Goal: Task Accomplishment & Management: Manage account settings

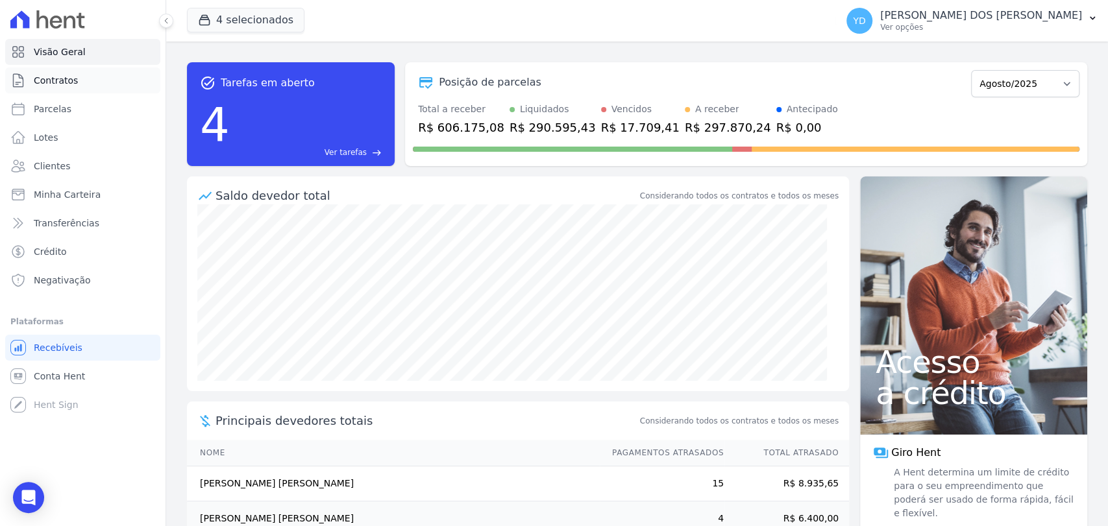
click at [104, 76] on link "Contratos" at bounding box center [82, 81] width 155 height 26
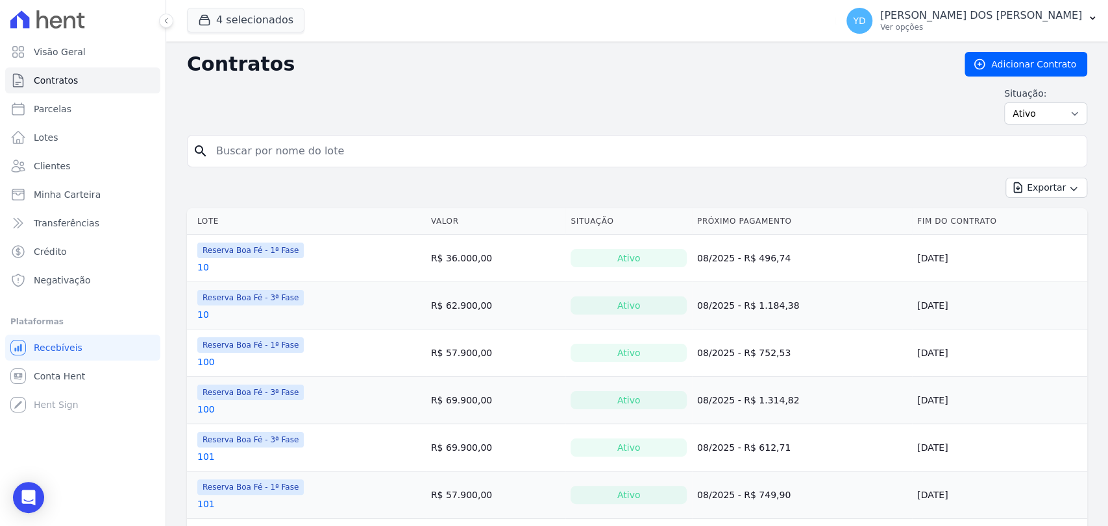
drag, startPoint x: 347, startPoint y: 151, endPoint x: 328, endPoint y: 159, distance: 20.6
click at [328, 159] on input "search" at bounding box center [644, 151] width 873 height 26
type input "177"
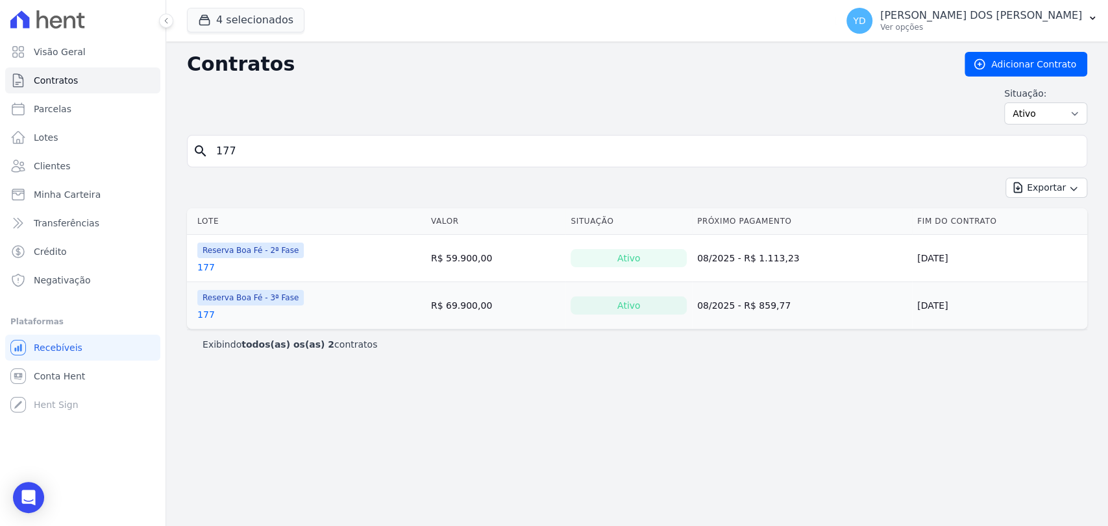
click at [208, 319] on link "177" at bounding box center [206, 314] width 18 height 13
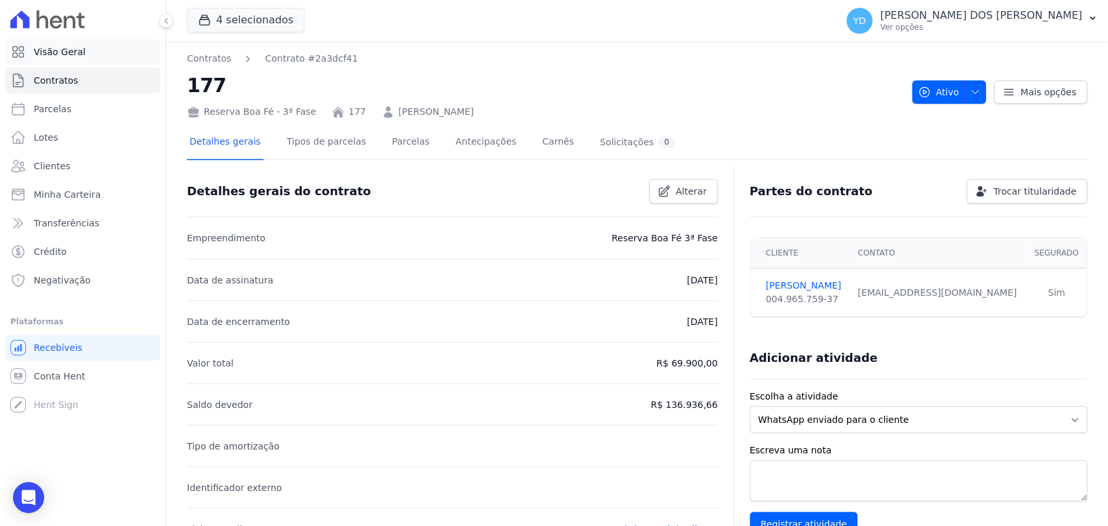
click at [152, 51] on link "Visão Geral" at bounding box center [82, 52] width 155 height 26
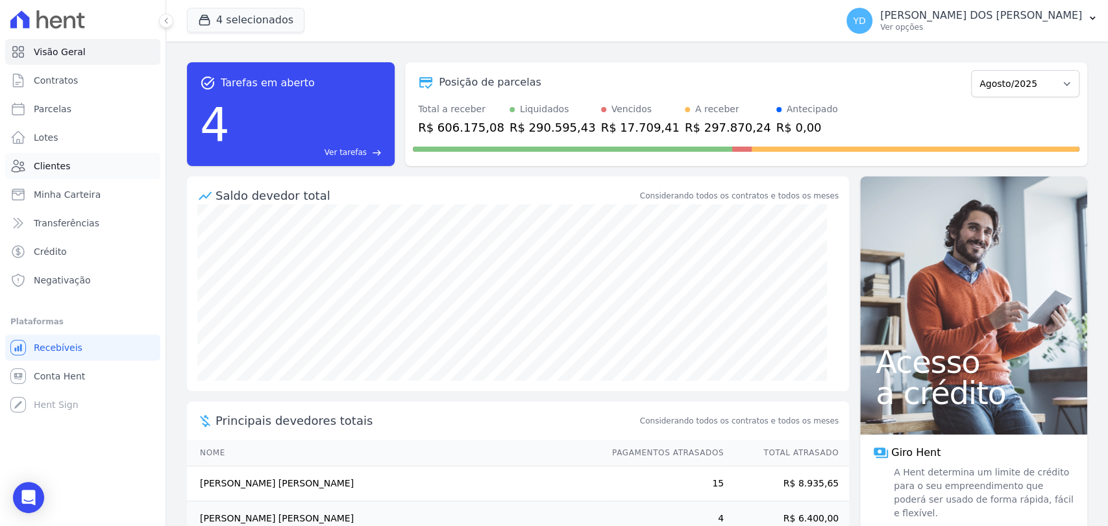
click at [90, 158] on link "Clientes" at bounding box center [82, 166] width 155 height 26
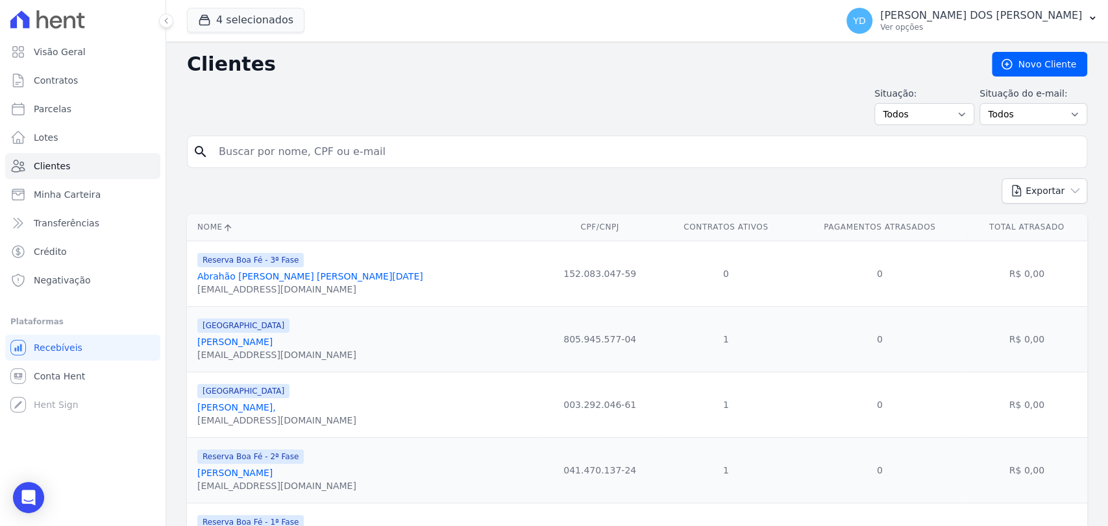
click at [353, 151] on input "search" at bounding box center [646, 152] width 870 height 26
type input "ana livia"
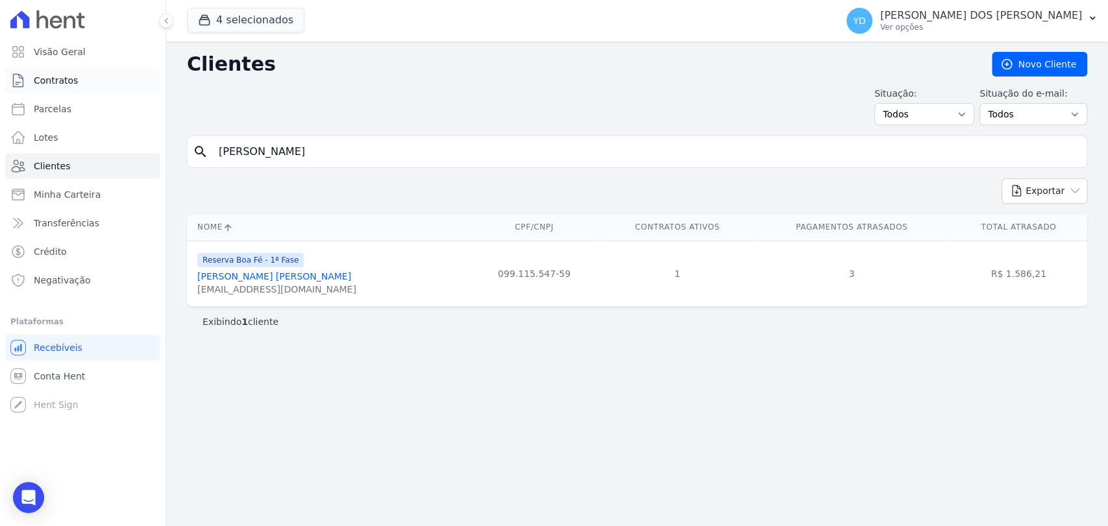
click at [103, 90] on link "Contratos" at bounding box center [82, 81] width 155 height 26
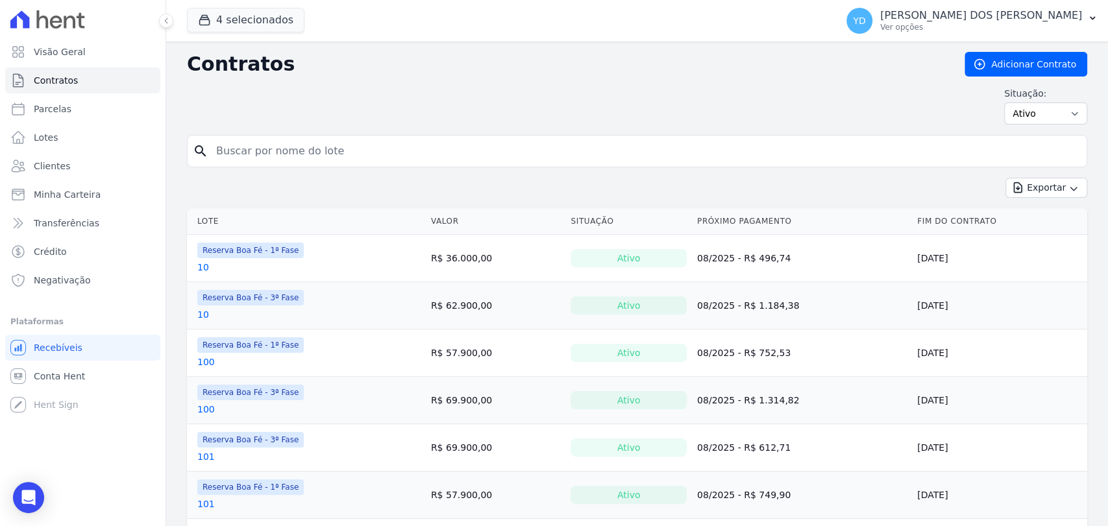
click at [237, 139] on input "search" at bounding box center [644, 151] width 873 height 26
type input "e11"
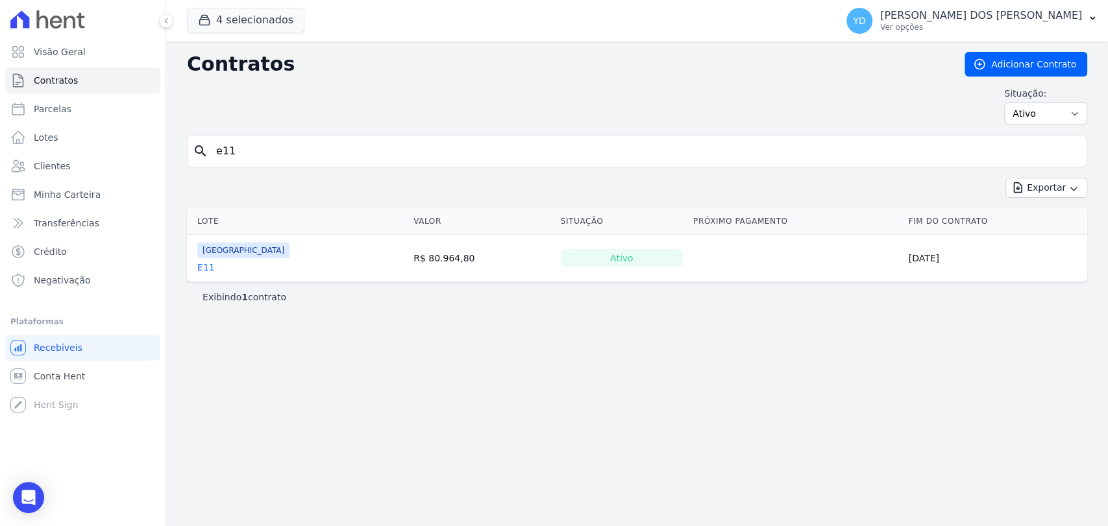
click at [197, 268] on link "E11" at bounding box center [206, 267] width 18 height 13
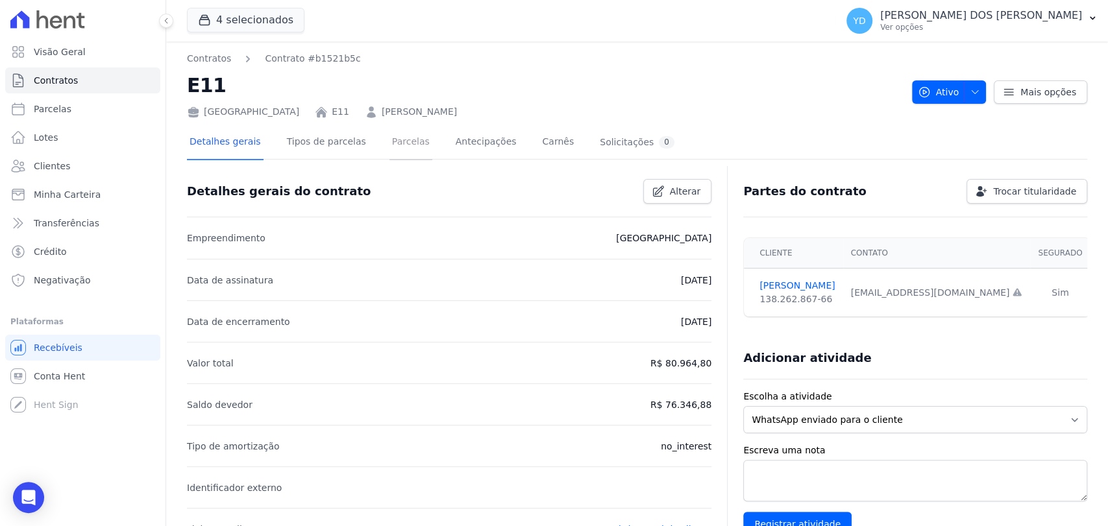
click at [406, 147] on link "Parcelas" at bounding box center [410, 143] width 43 height 34
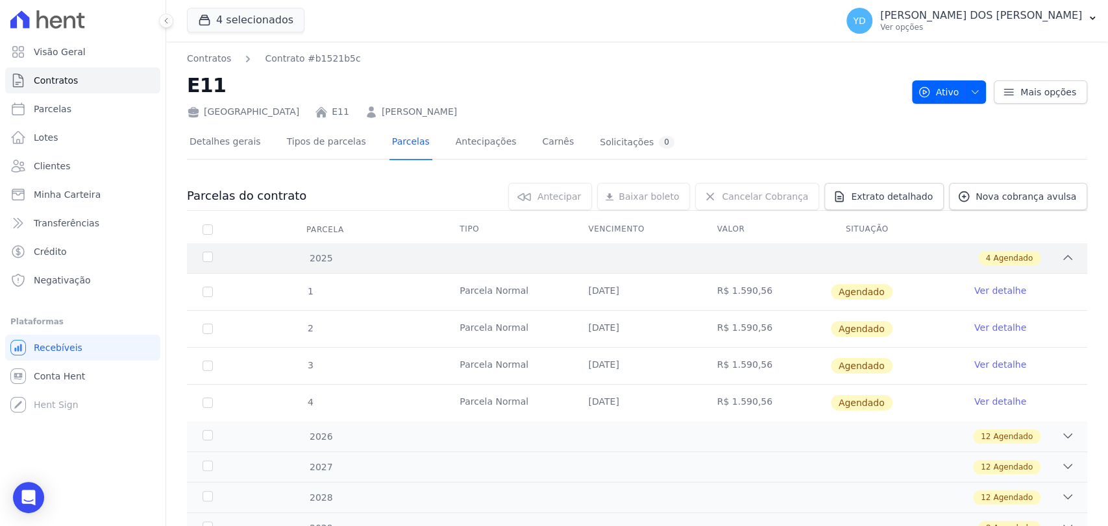
click at [429, 261] on div "4 Agendado" at bounding box center [681, 258] width 786 height 14
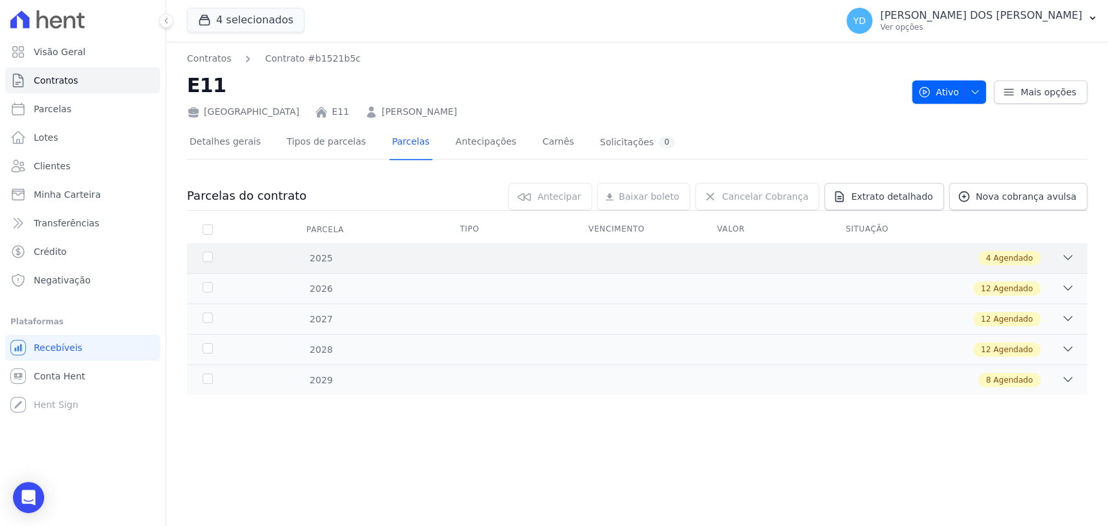
click at [429, 261] on div "4 Agendado" at bounding box center [681, 258] width 786 height 14
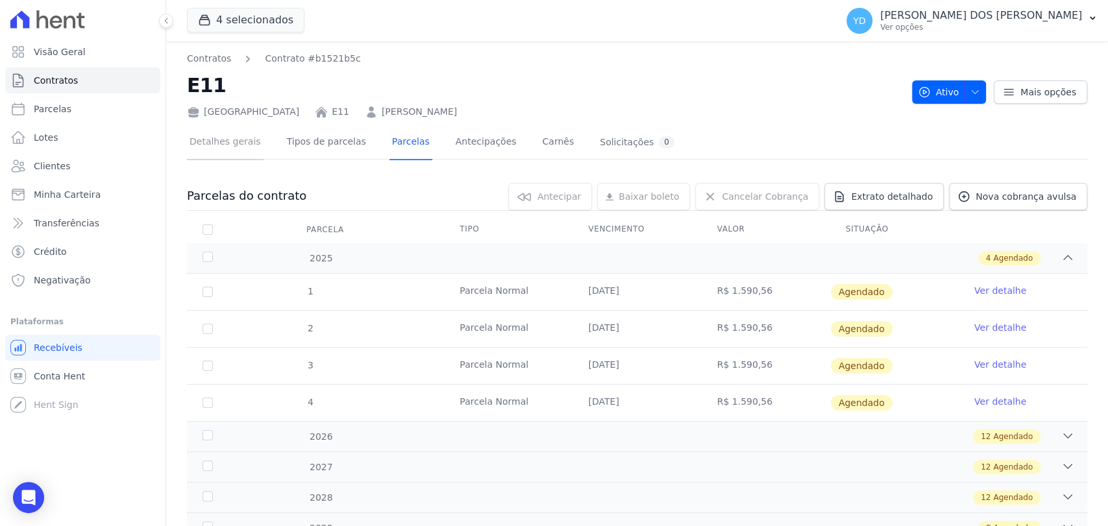
click at [214, 141] on link "Detalhes gerais" at bounding box center [225, 143] width 77 height 34
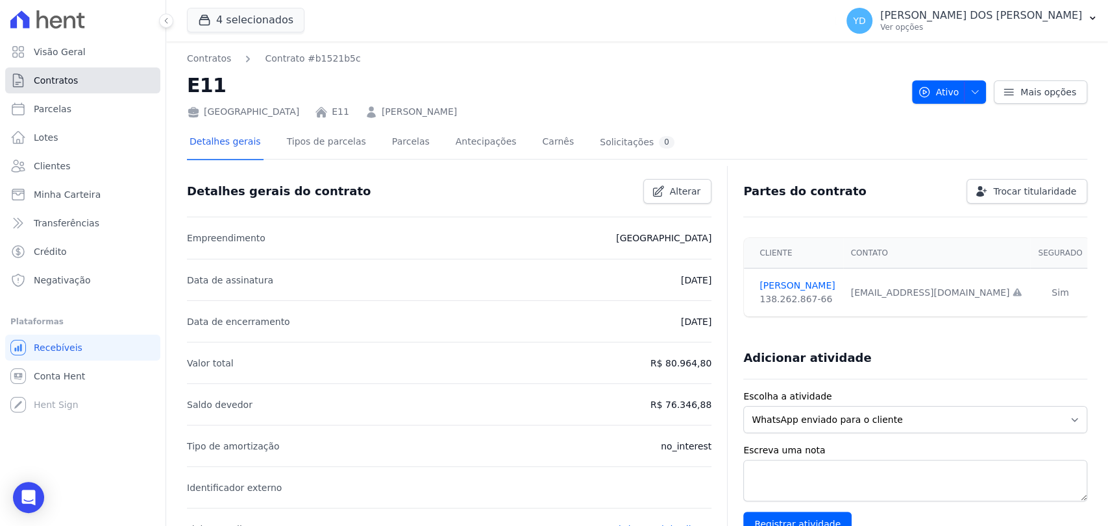
click at [130, 80] on link "Contratos" at bounding box center [82, 81] width 155 height 26
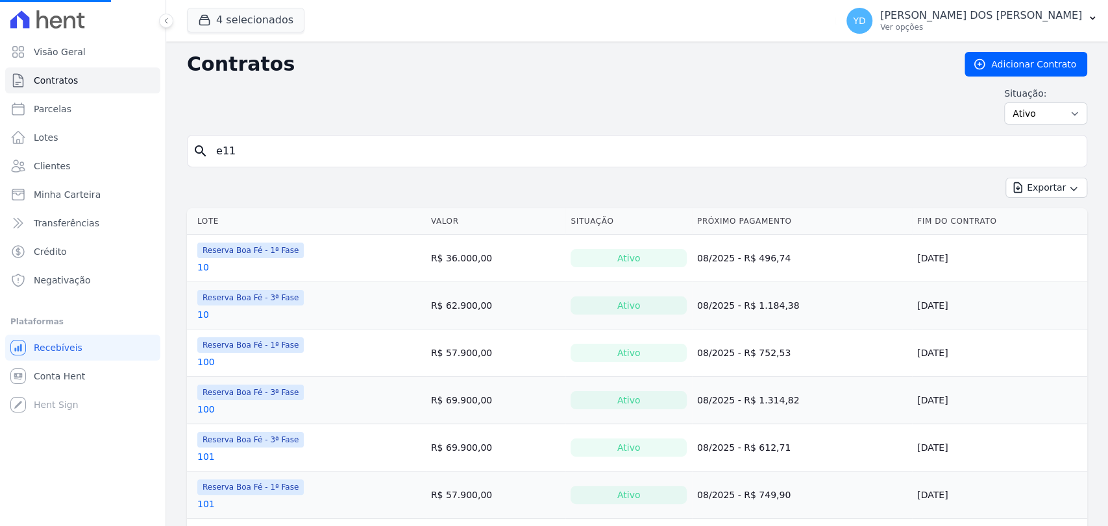
click at [290, 140] on input "e11" at bounding box center [644, 151] width 873 height 26
click at [291, 146] on input "e11" at bounding box center [644, 151] width 873 height 26
click at [291, 148] on input "search" at bounding box center [644, 151] width 873 height 26
type input "h9"
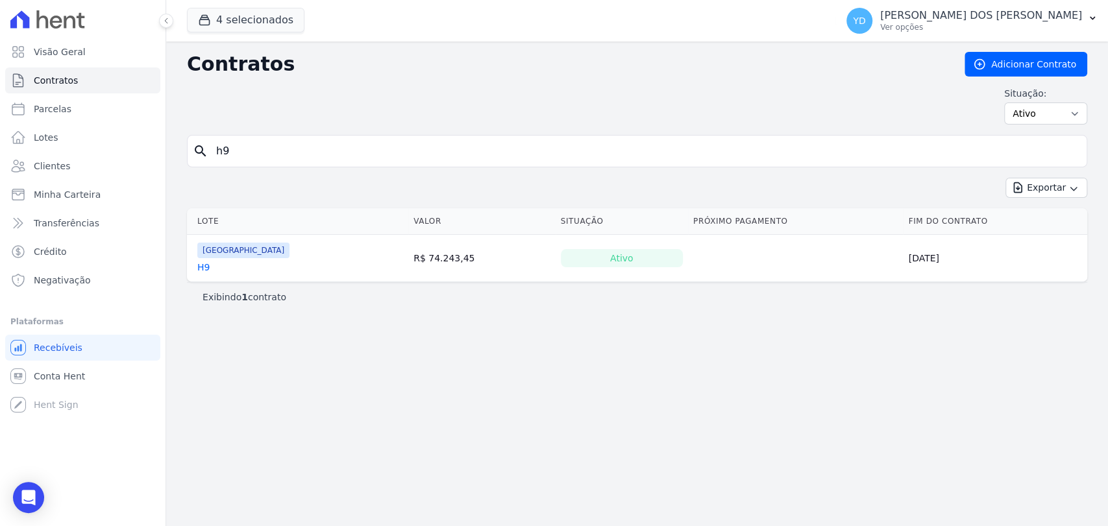
click at [292, 149] on input "h9" at bounding box center [644, 151] width 873 height 26
type input "e11"
click at [104, 53] on link "Visão Geral" at bounding box center [82, 52] width 155 height 26
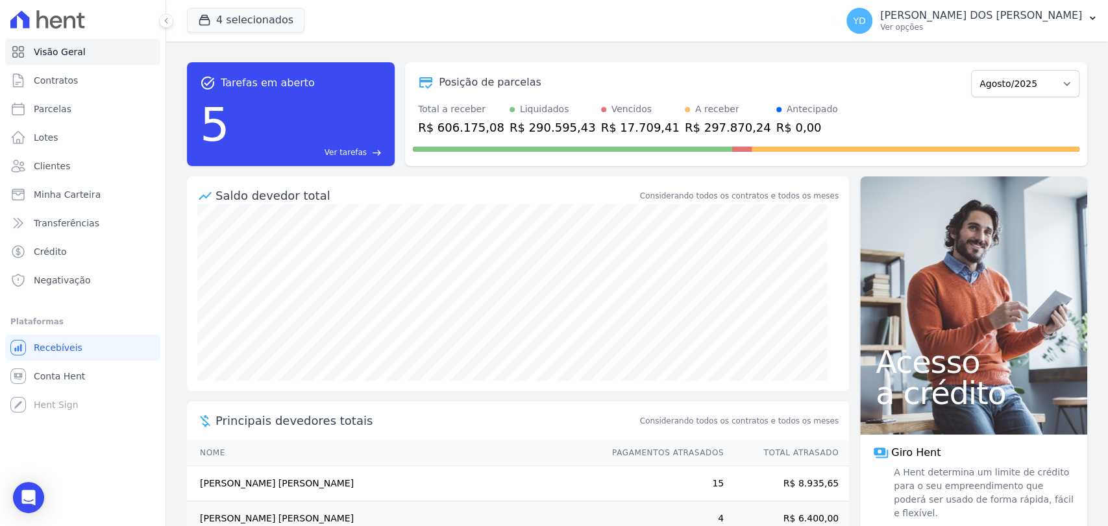
click at [360, 155] on span "Ver tarefas" at bounding box center [346, 153] width 42 height 12
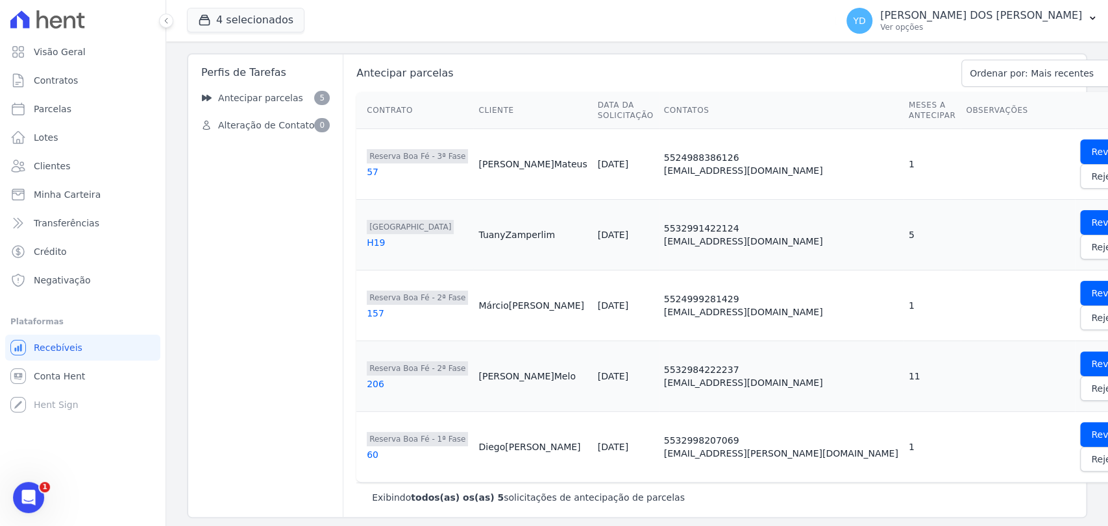
scroll to position [31, 0]
click at [1080, 463] on link "Rejeitar" at bounding box center [1108, 459] width 57 height 25
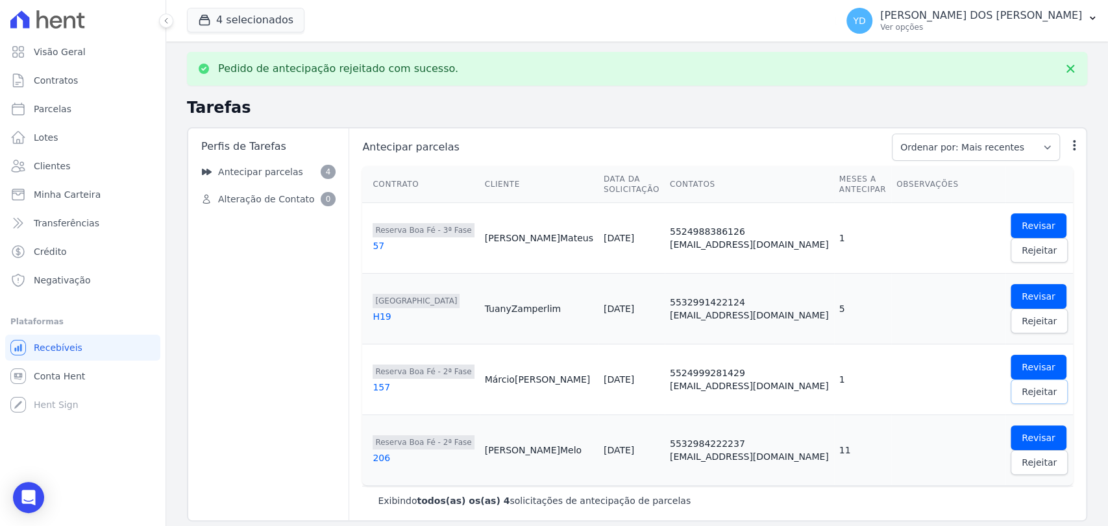
click at [1022, 389] on span "Rejeitar" at bounding box center [1039, 392] width 35 height 13
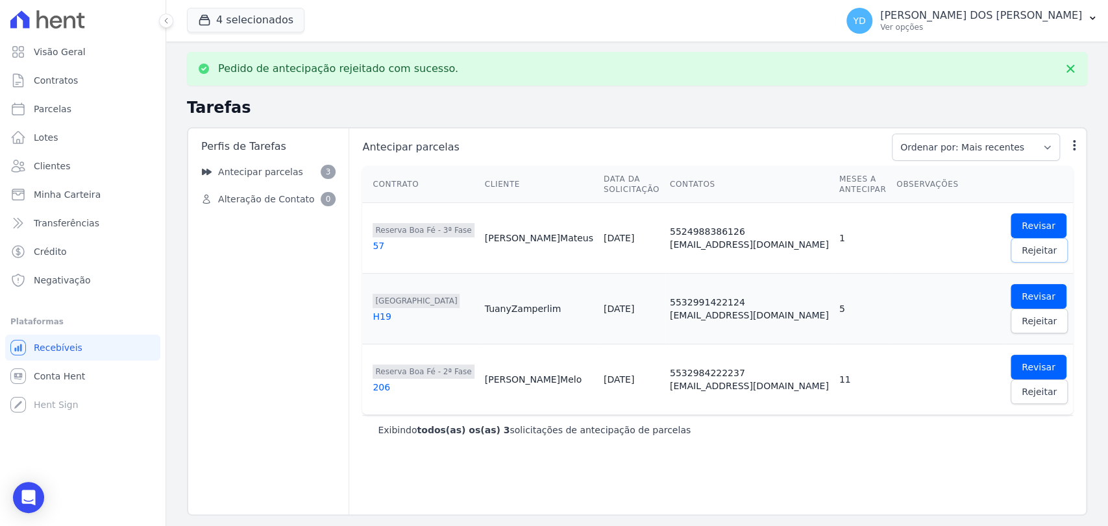
click at [1022, 256] on span "Rejeitar" at bounding box center [1039, 250] width 35 height 13
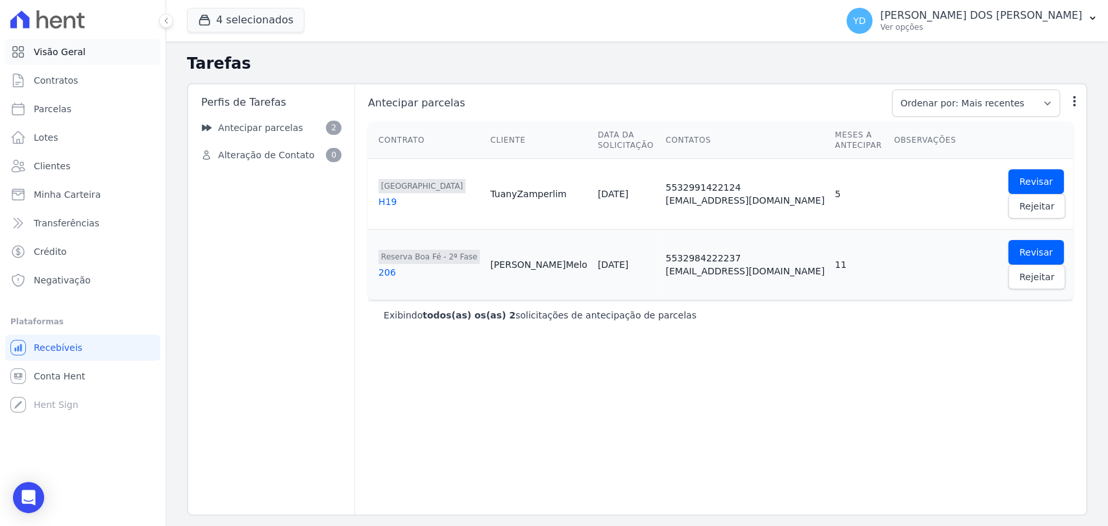
click at [62, 53] on span "Visão Geral" at bounding box center [60, 51] width 52 height 13
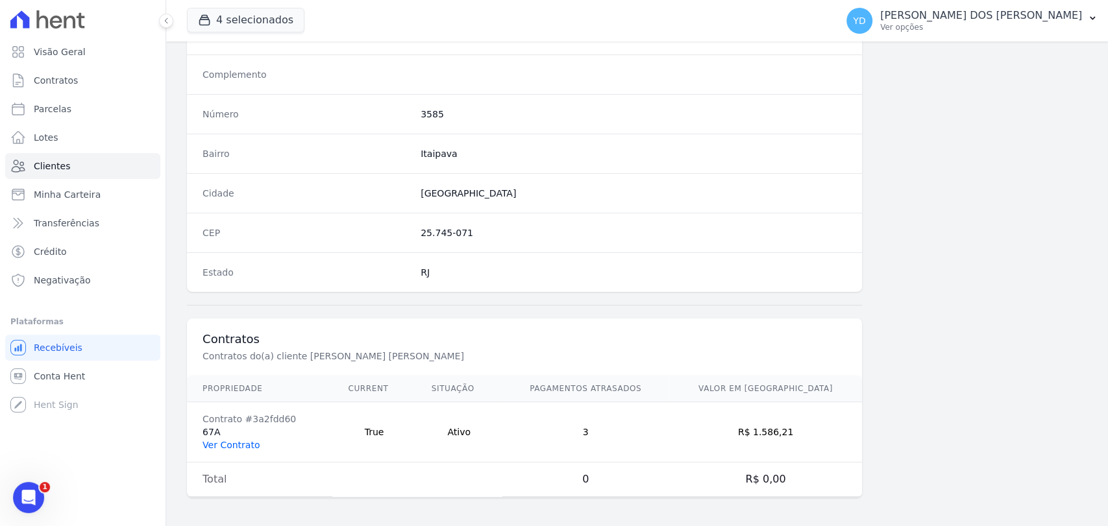
click at [249, 440] on link "Ver Contrato" at bounding box center [231, 445] width 57 height 10
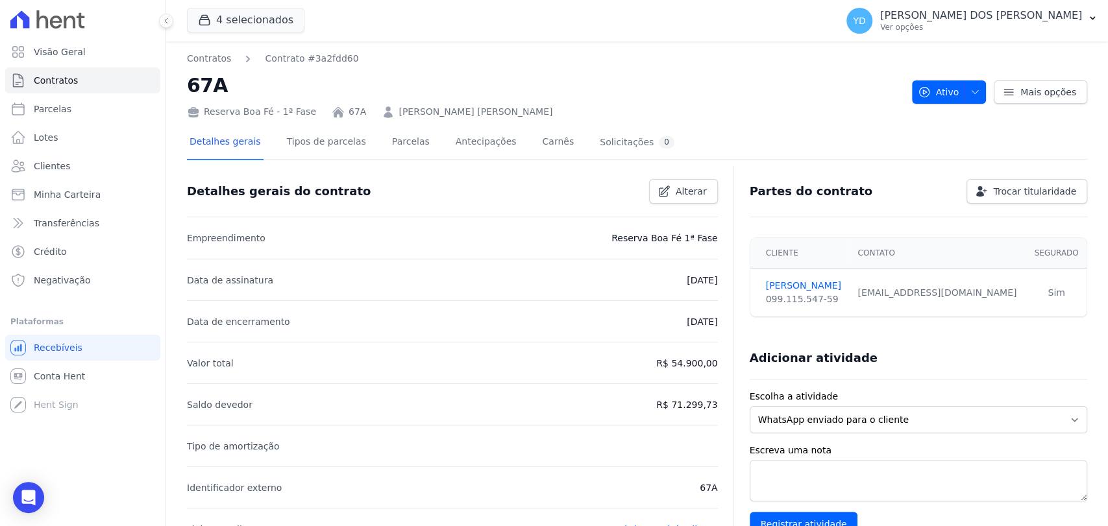
click at [415, 143] on div "Detalhes gerais Tipos de parcelas Parcelas Antecipações Carnês Solicitações 0" at bounding box center [432, 143] width 490 height 34
click at [400, 144] on link "Parcelas" at bounding box center [410, 143] width 43 height 34
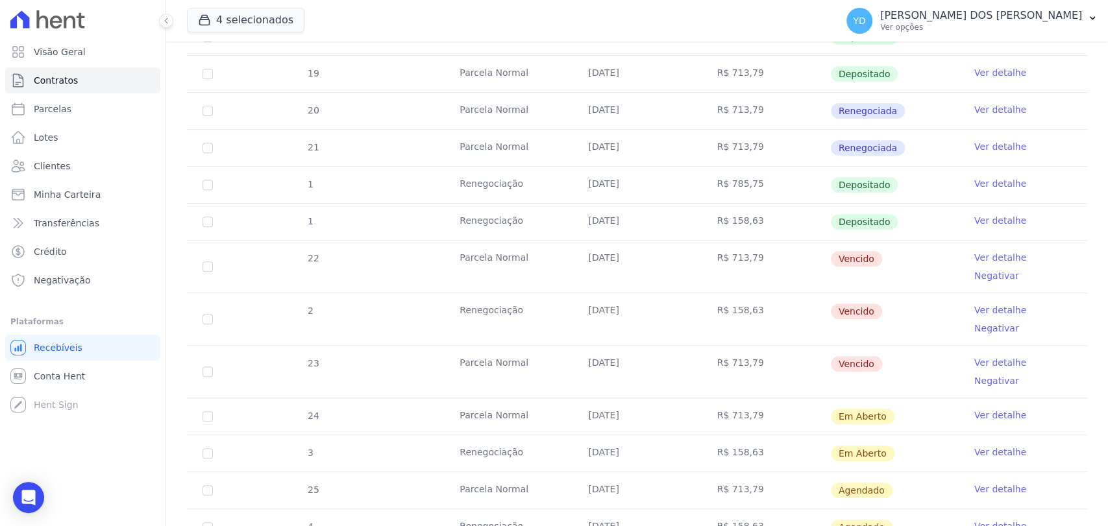
scroll to position [360, 0]
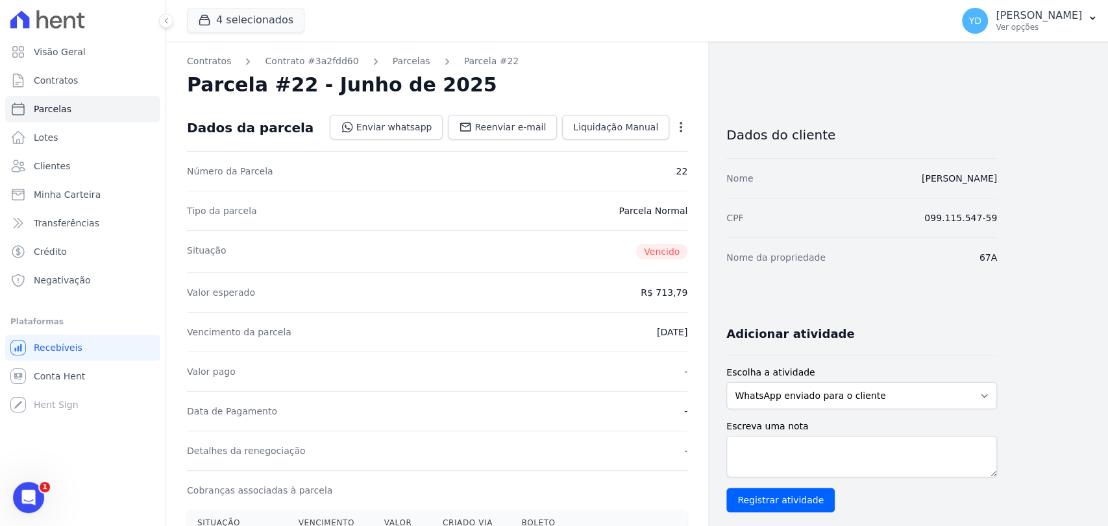
scroll to position [450, 0]
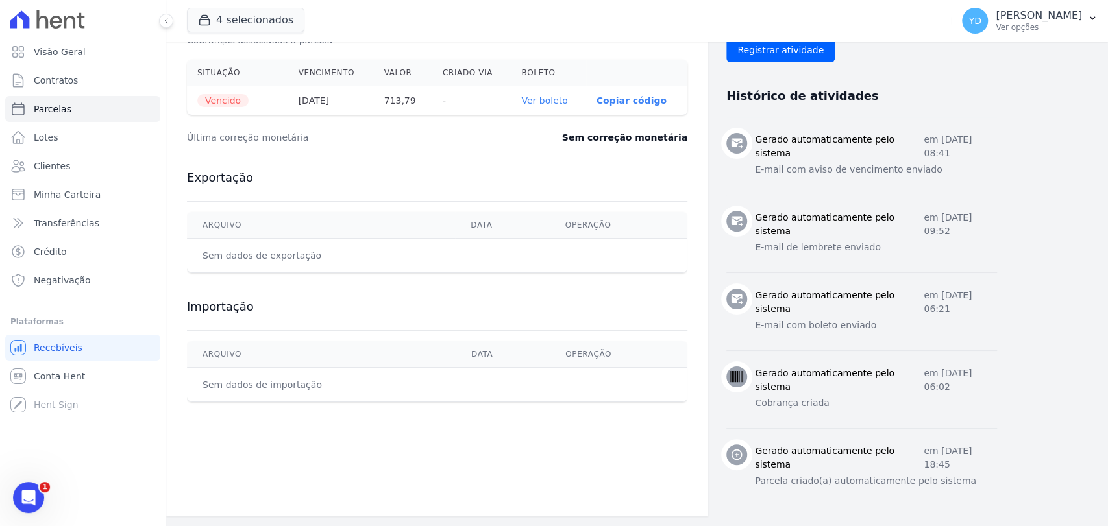
click at [550, 95] on link "Ver boleto" at bounding box center [544, 100] width 46 height 10
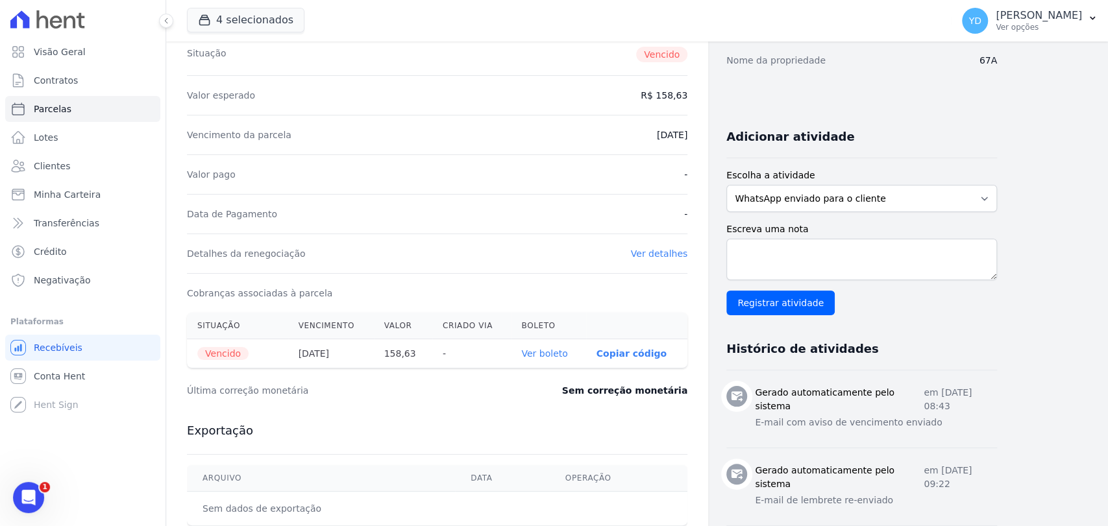
scroll to position [216, 0]
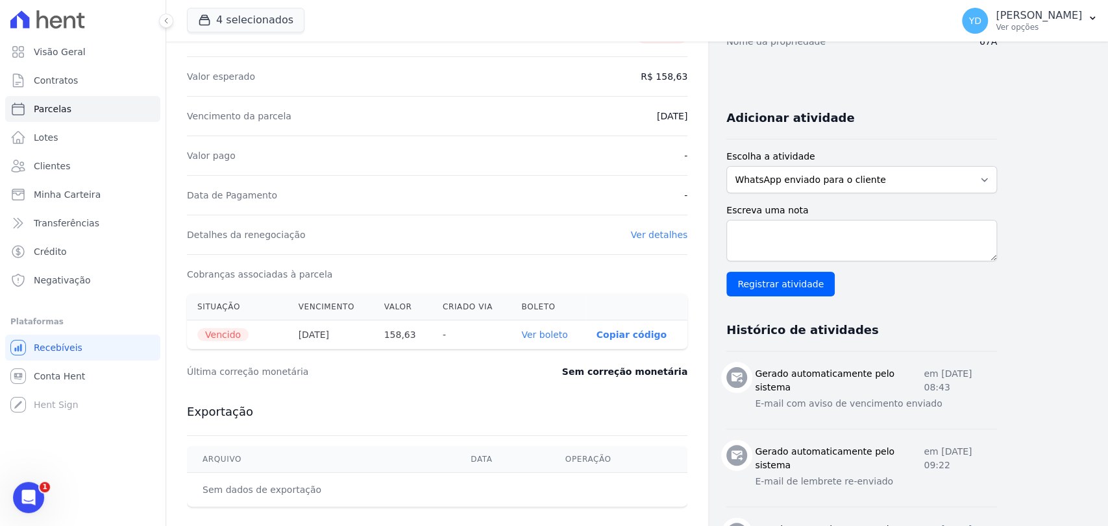
click at [557, 334] on link "Ver boleto" at bounding box center [544, 335] width 46 height 10
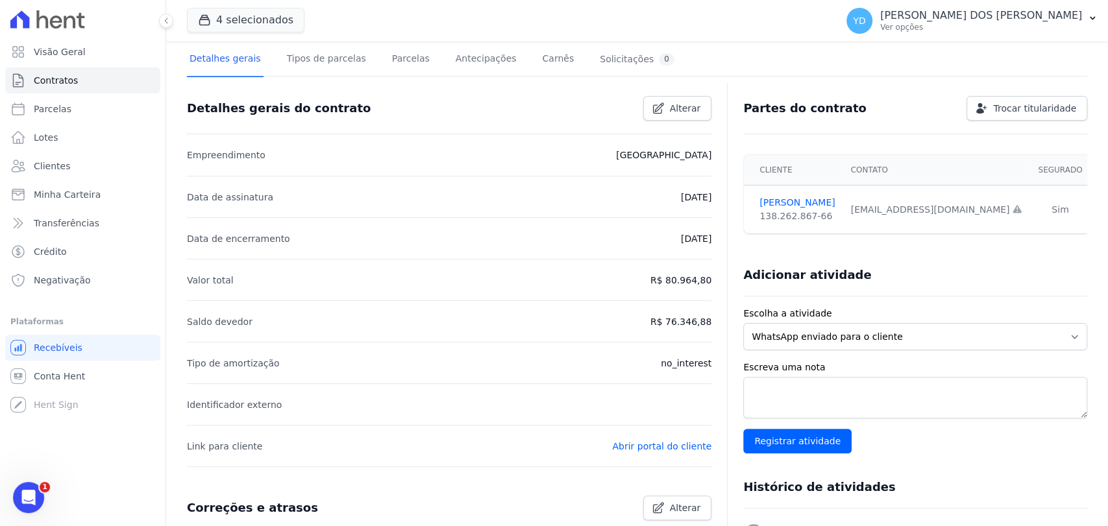
scroll to position [375, 0]
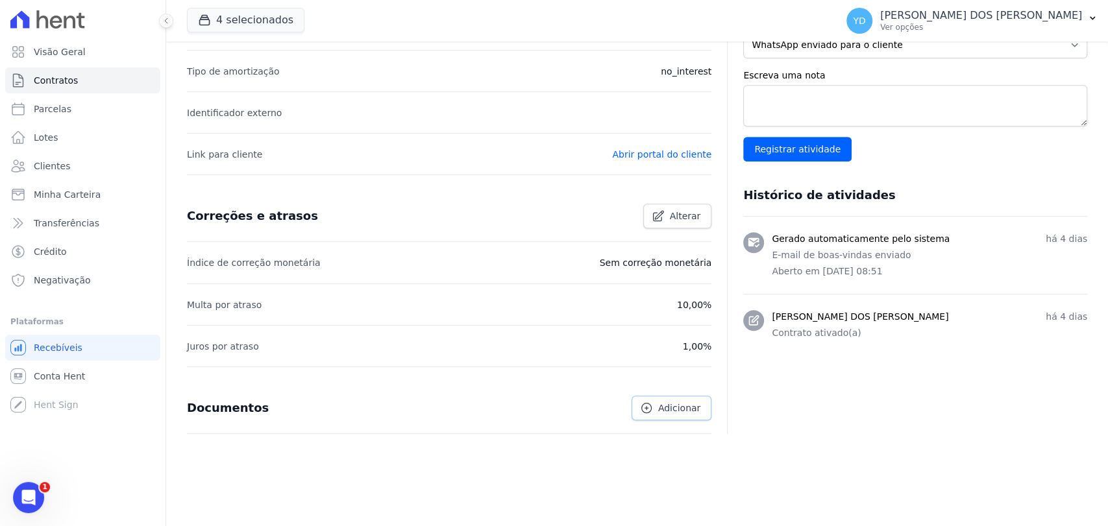
click at [689, 411] on span "Adicionar" at bounding box center [679, 408] width 42 height 13
click at [687, 466] on link "Excluir" at bounding box center [685, 467] width 31 height 14
click at [667, 402] on span "Adicionar" at bounding box center [679, 408] width 42 height 13
click at [660, 411] on span "Adicionar" at bounding box center [679, 408] width 42 height 13
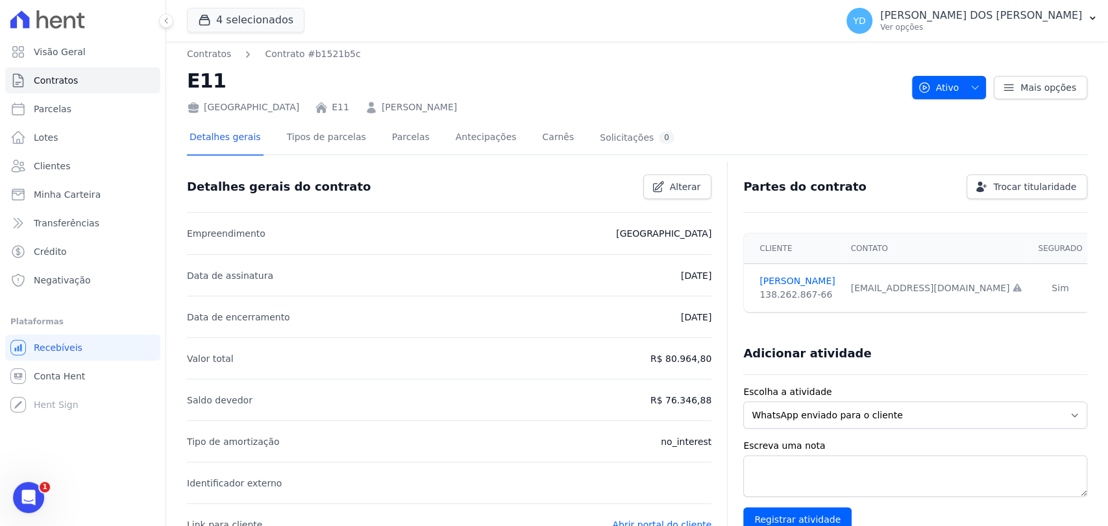
scroll to position [0, 0]
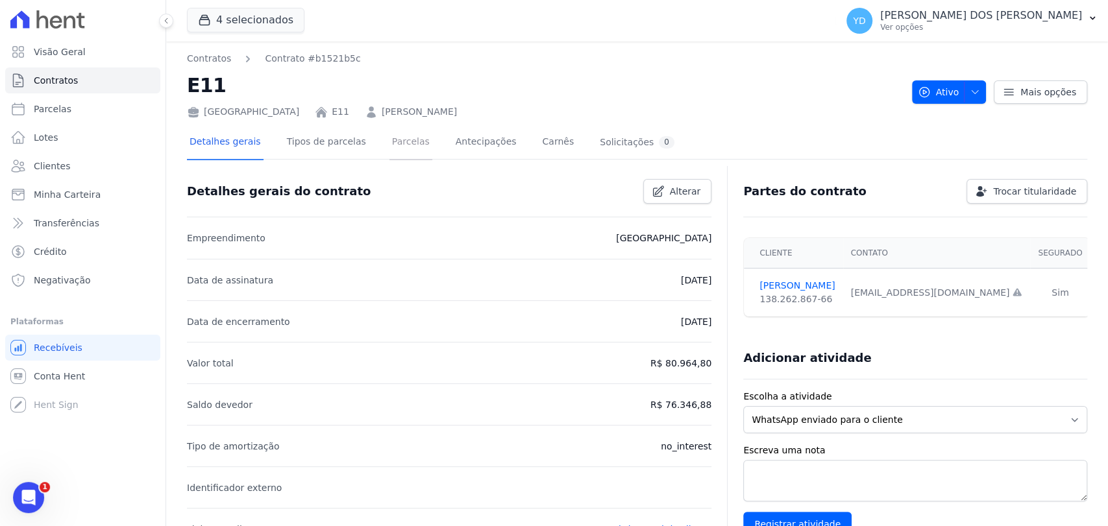
click at [389, 141] on link "Parcelas" at bounding box center [410, 143] width 43 height 34
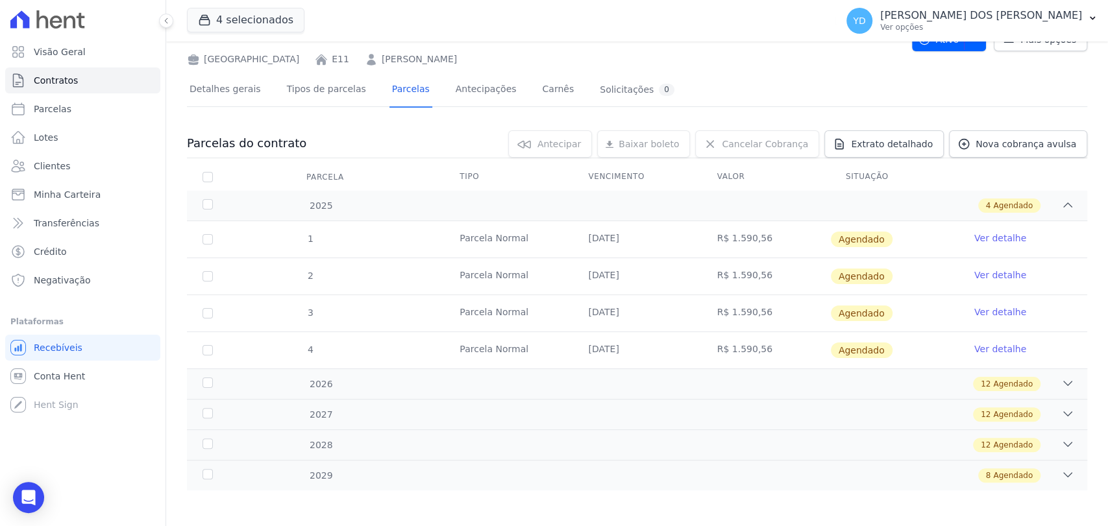
scroll to position [55, 0]
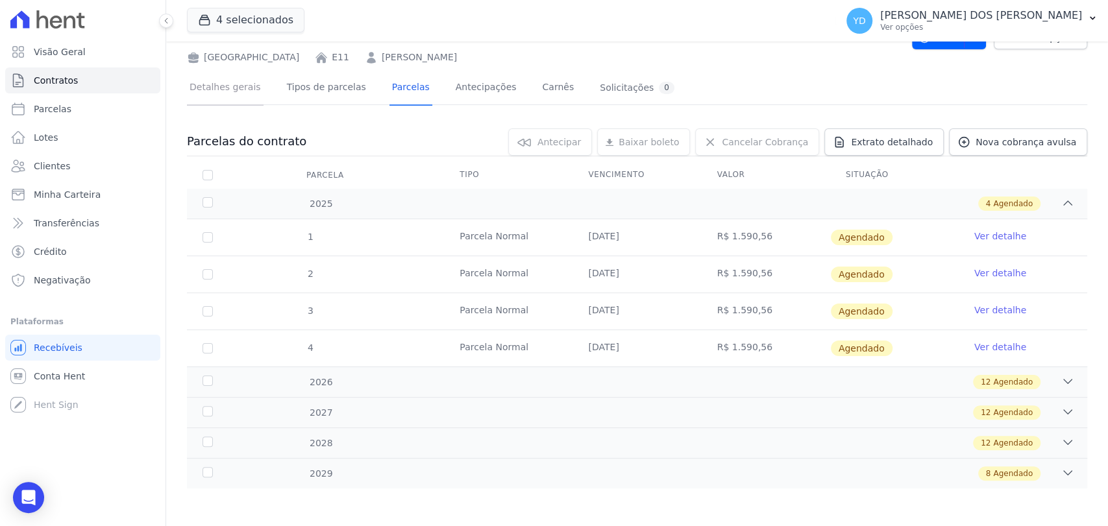
click at [207, 100] on link "Detalhes gerais" at bounding box center [225, 88] width 77 height 34
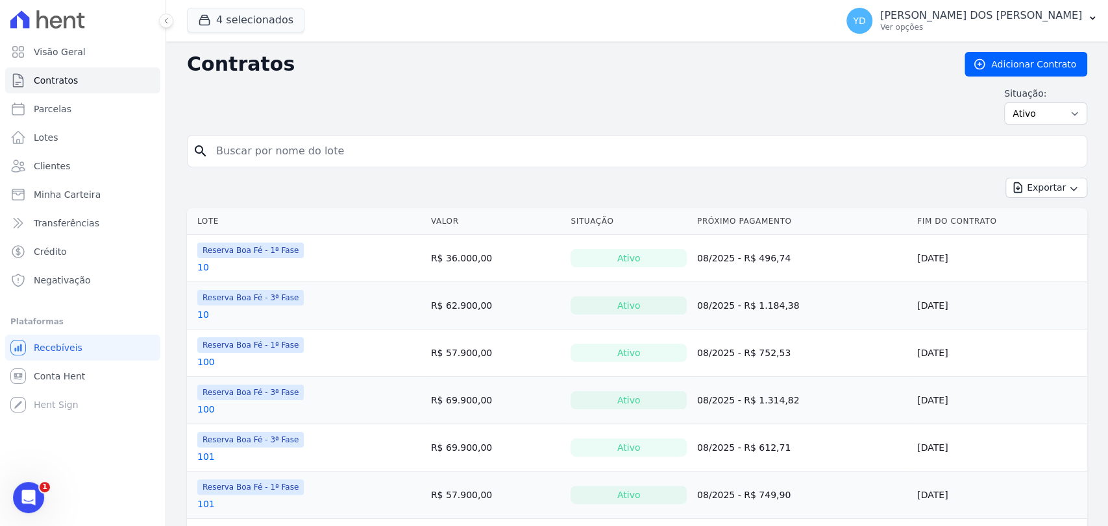
click at [246, 157] on input "search" at bounding box center [644, 151] width 873 height 26
type input "57"
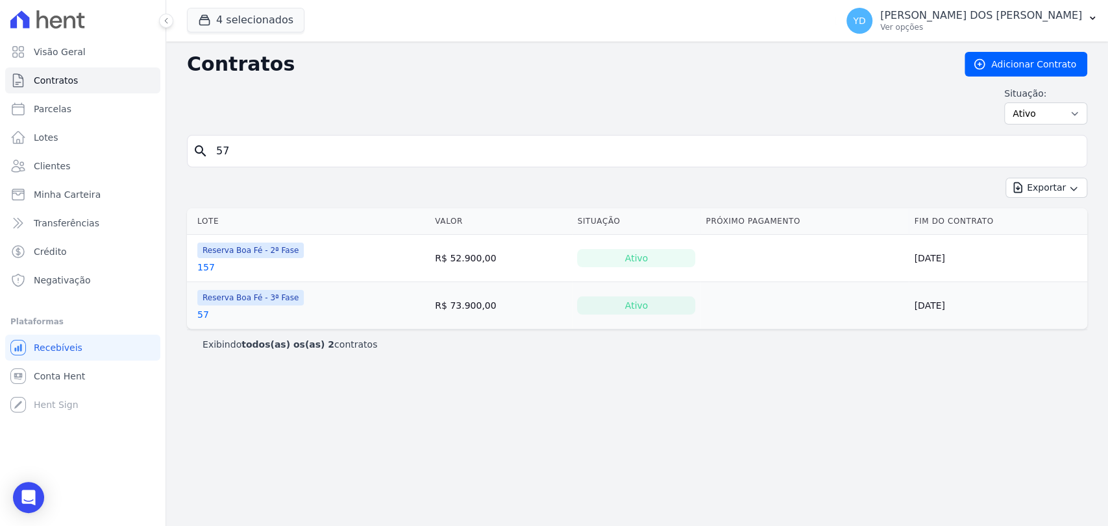
click at [196, 317] on td "Reserva Boa Fé - 3ª Fase 57" at bounding box center [308, 305] width 243 height 47
click at [202, 313] on link "57" at bounding box center [203, 314] width 12 height 13
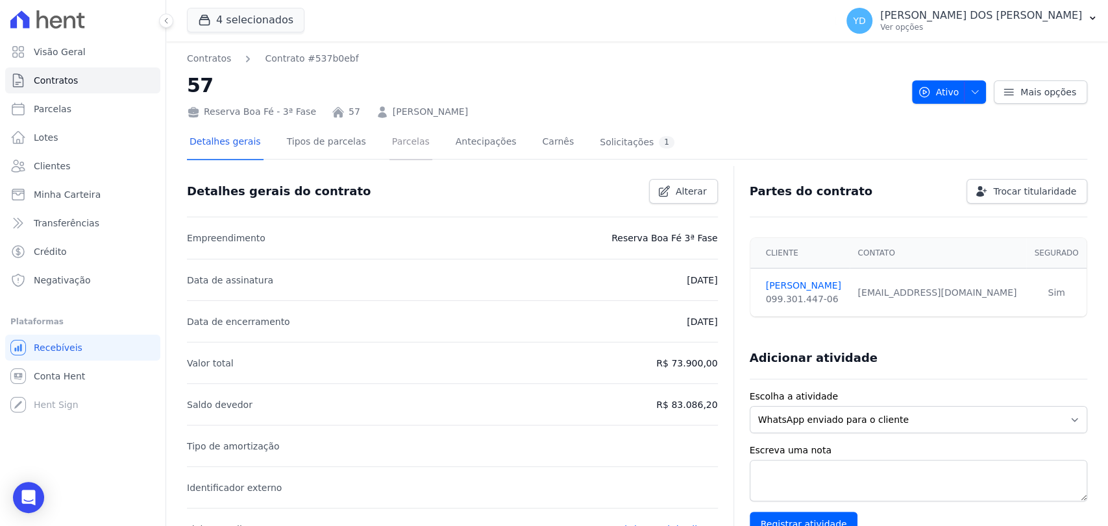
click at [389, 160] on link "Parcelas" at bounding box center [410, 143] width 43 height 34
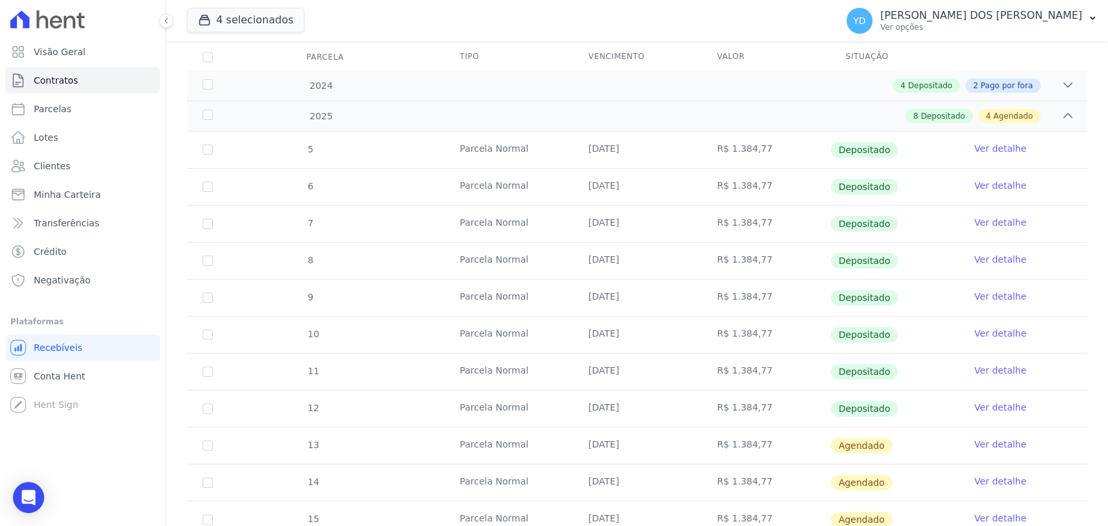
scroll to position [216, 0]
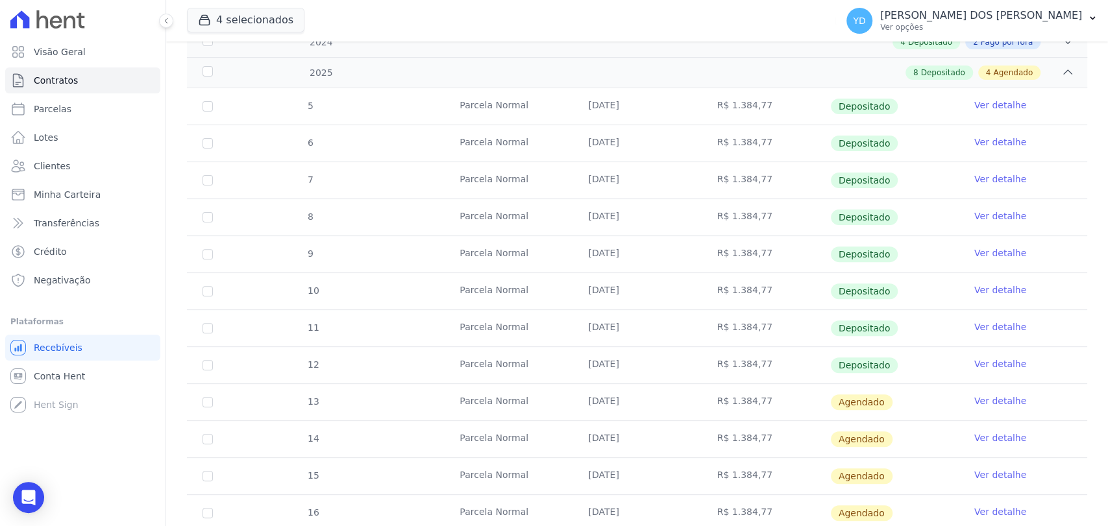
click at [980, 399] on link "Ver detalhe" at bounding box center [1000, 401] width 52 height 13
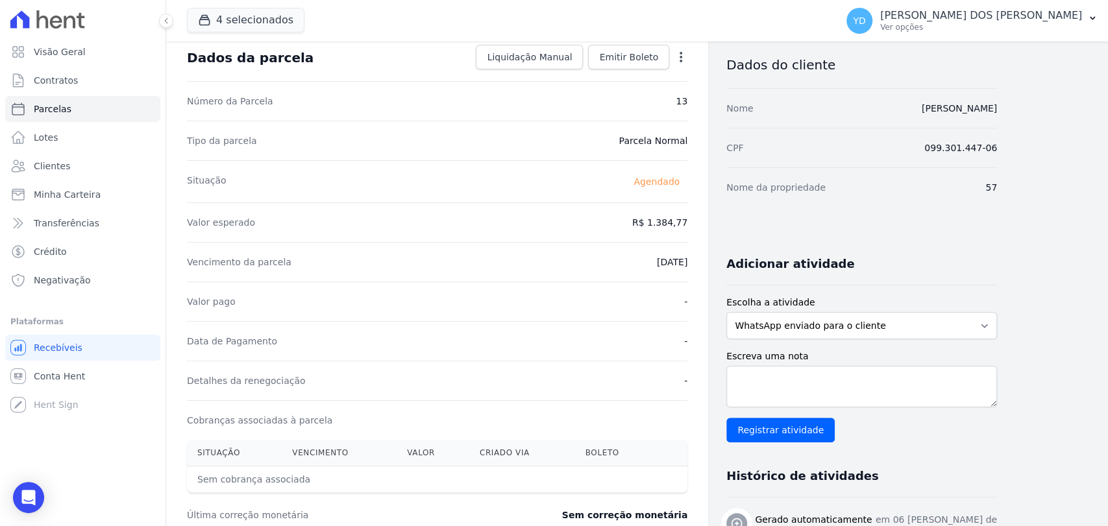
scroll to position [72, 0]
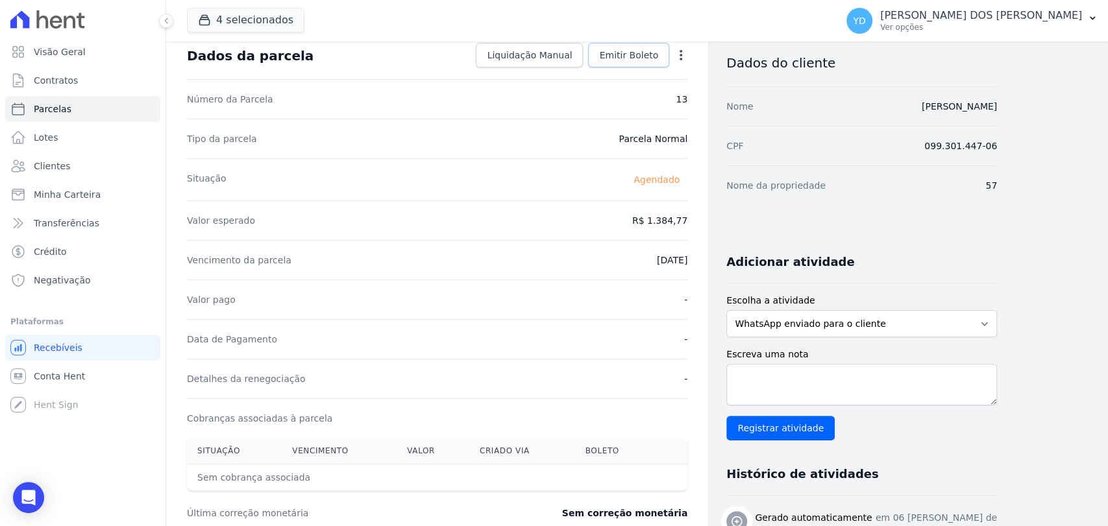
click at [628, 51] on span "Emitir Boleto" at bounding box center [628, 55] width 59 height 13
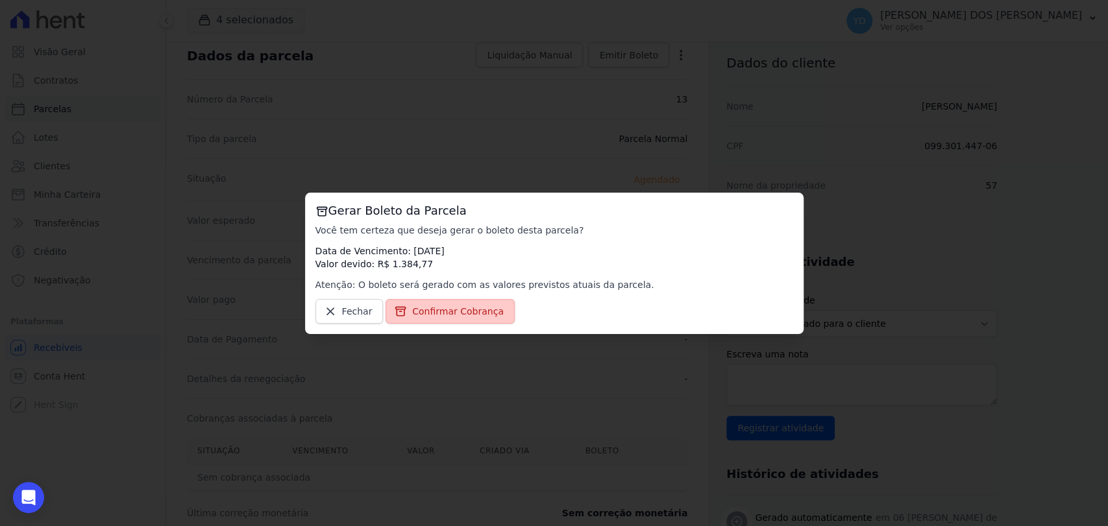
click at [474, 321] on link "Confirmar Cobrança" at bounding box center [450, 311] width 129 height 25
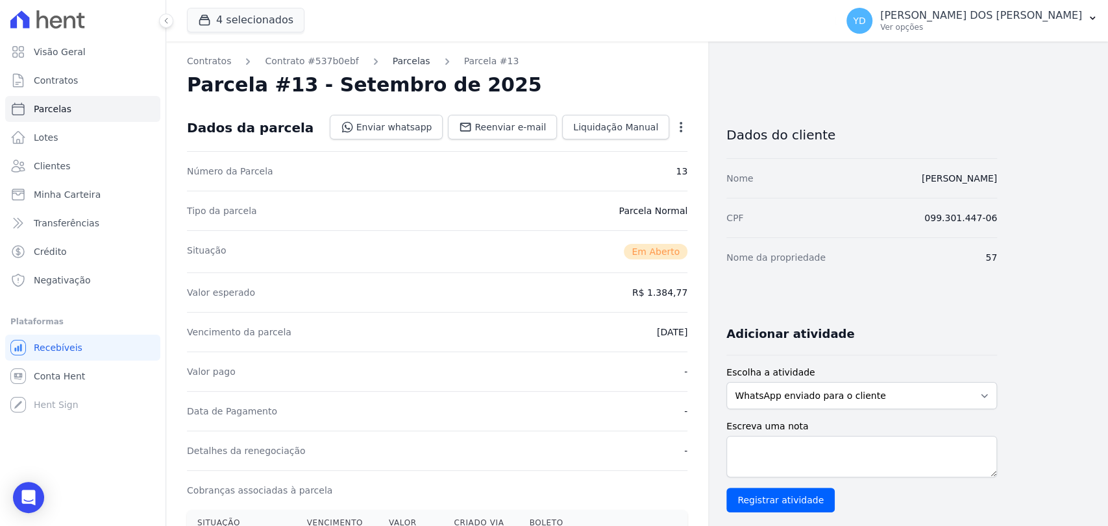
click at [407, 61] on link "Parcelas" at bounding box center [412, 62] width 38 height 14
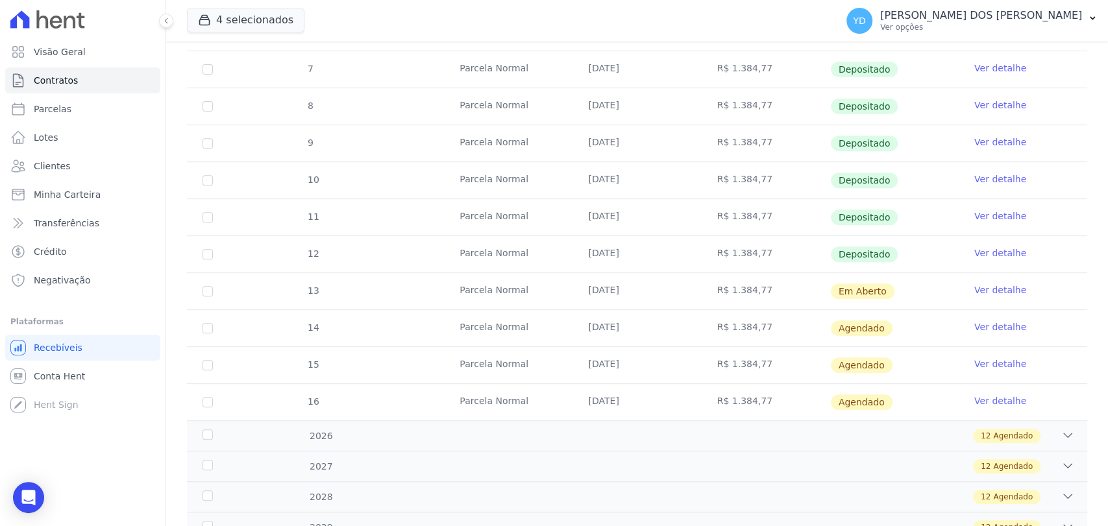
scroll to position [360, 0]
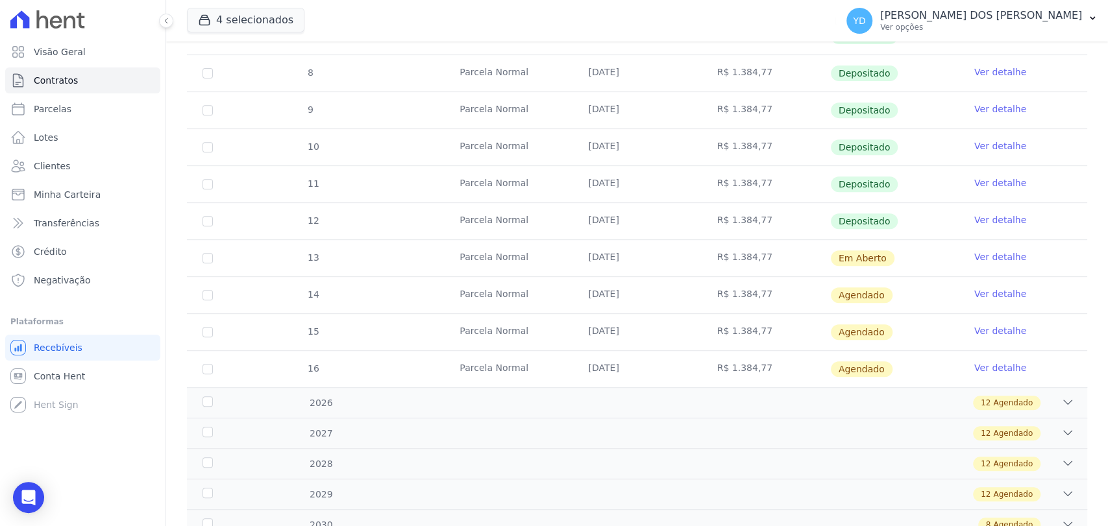
click at [108, 65] on ul "Visão Geral Contratos Parcelas Lotes Clientes Minha Carteira Transferências Cré…" at bounding box center [82, 166] width 155 height 254
click at [104, 73] on link "Contratos" at bounding box center [82, 81] width 155 height 26
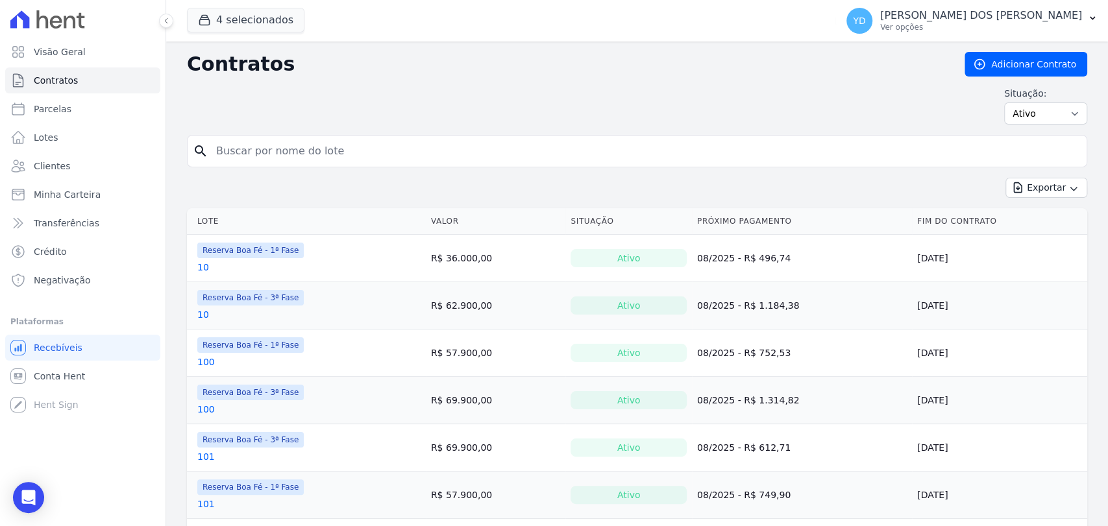
click at [322, 147] on input "search" at bounding box center [644, 151] width 873 height 26
type input "157"
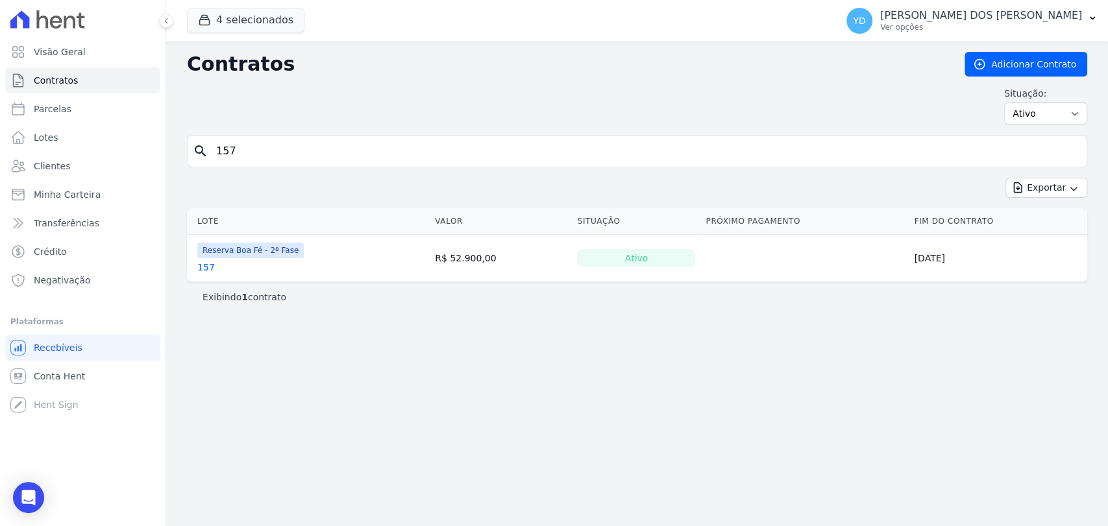
click at [428, 160] on input "157" at bounding box center [644, 151] width 873 height 26
type input "60"
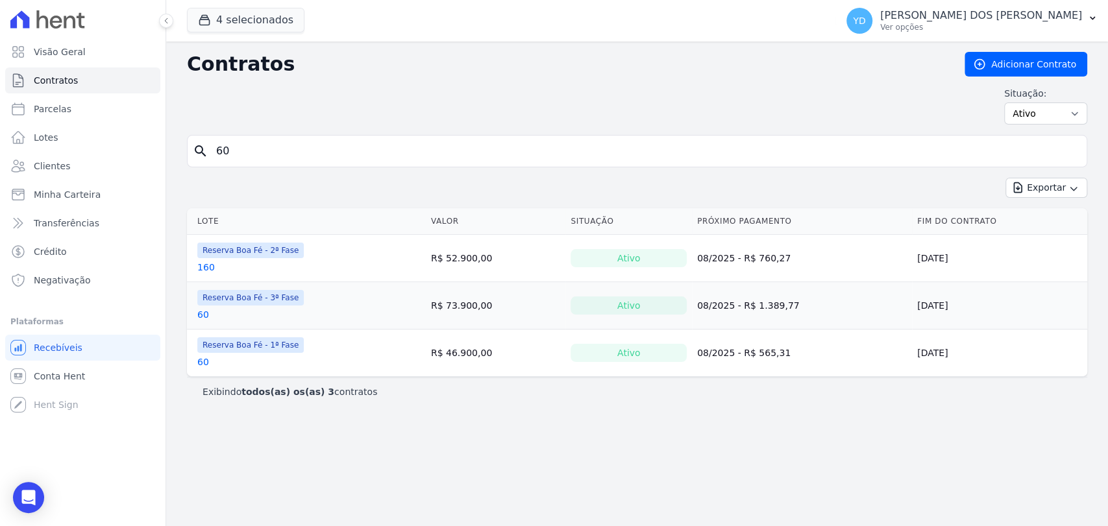
click at [206, 366] on link "60" at bounding box center [203, 362] width 12 height 13
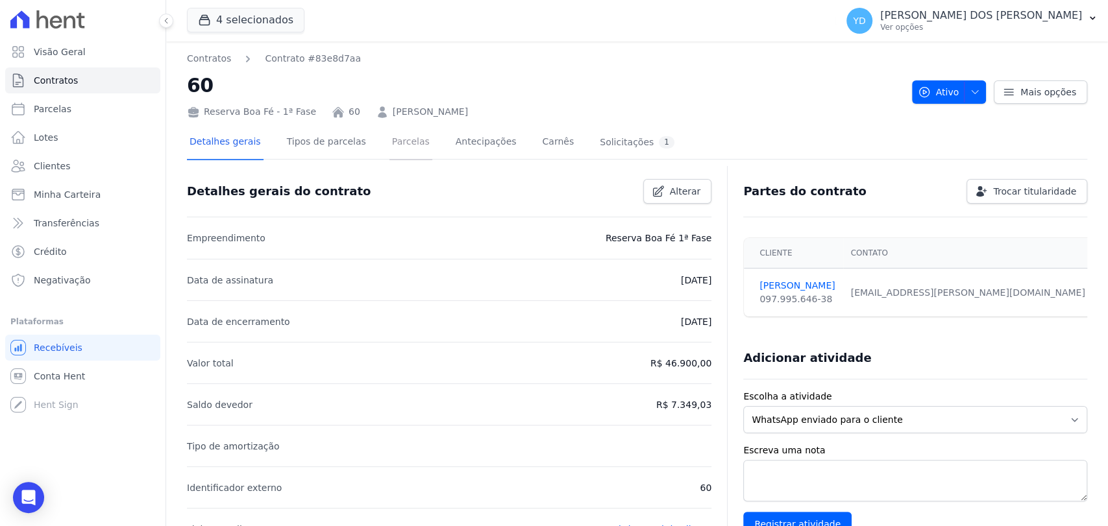
click at [389, 141] on link "Parcelas" at bounding box center [410, 143] width 43 height 34
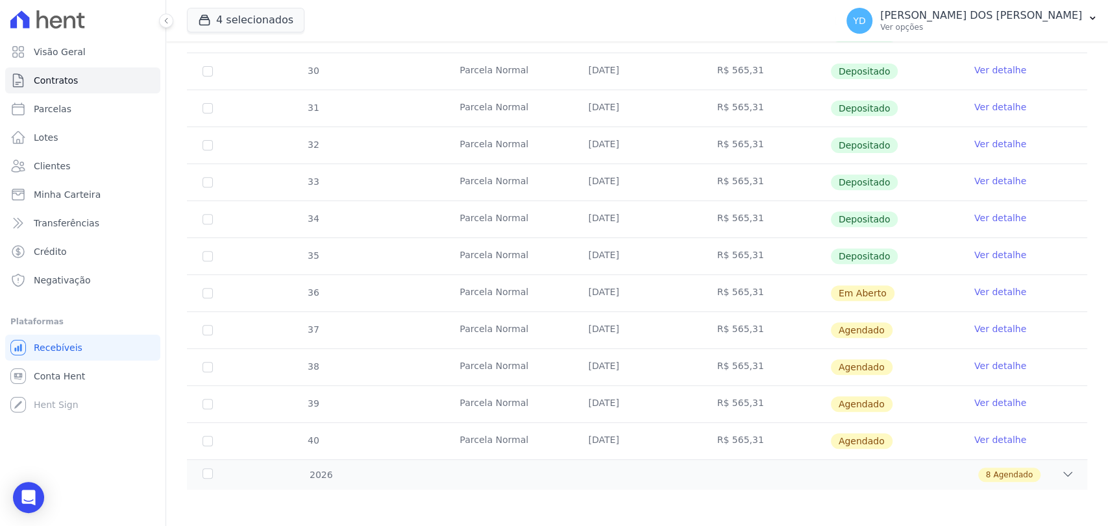
scroll to position [289, 0]
click at [982, 326] on link "Ver detalhe" at bounding box center [1000, 327] width 52 height 13
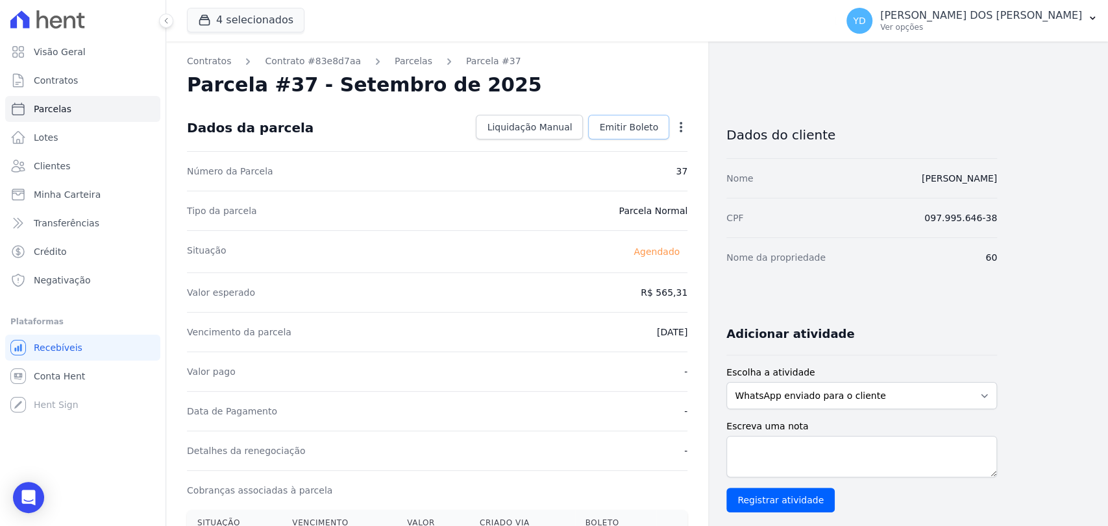
click at [644, 117] on link "Emitir Boleto" at bounding box center [628, 127] width 81 height 25
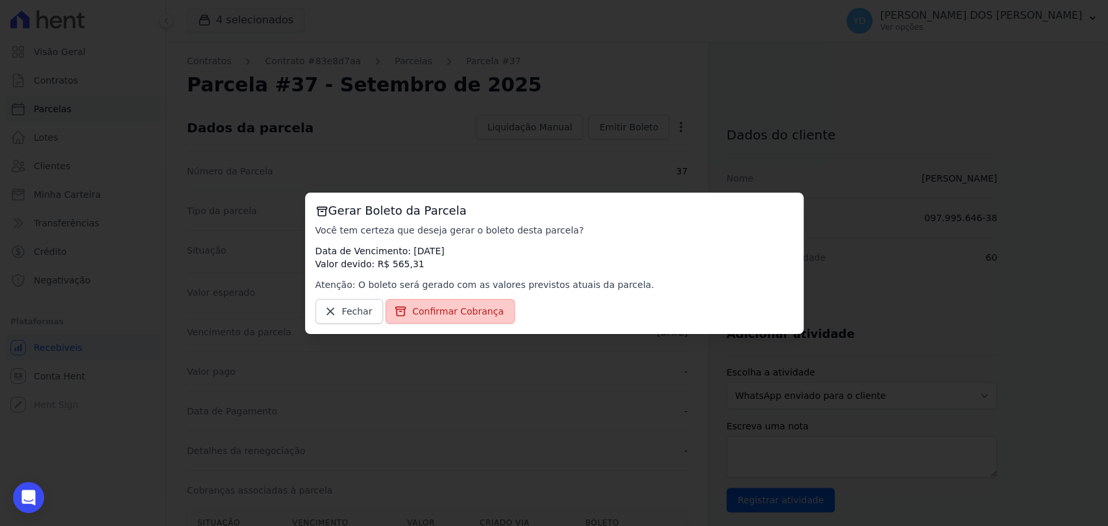
click at [434, 313] on span "Confirmar Cobrança" at bounding box center [458, 311] width 92 height 13
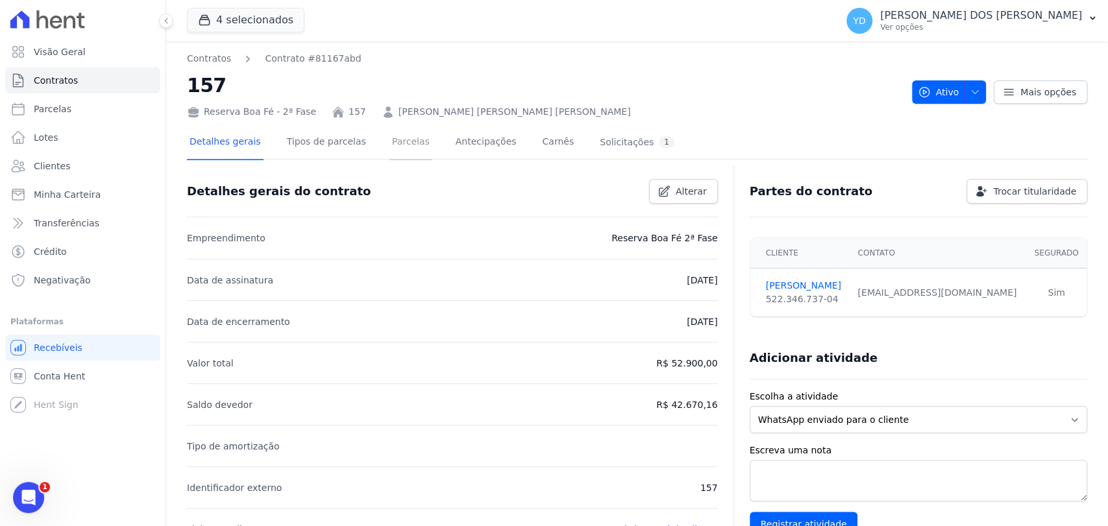
click at [410, 138] on link "Parcelas" at bounding box center [410, 143] width 43 height 34
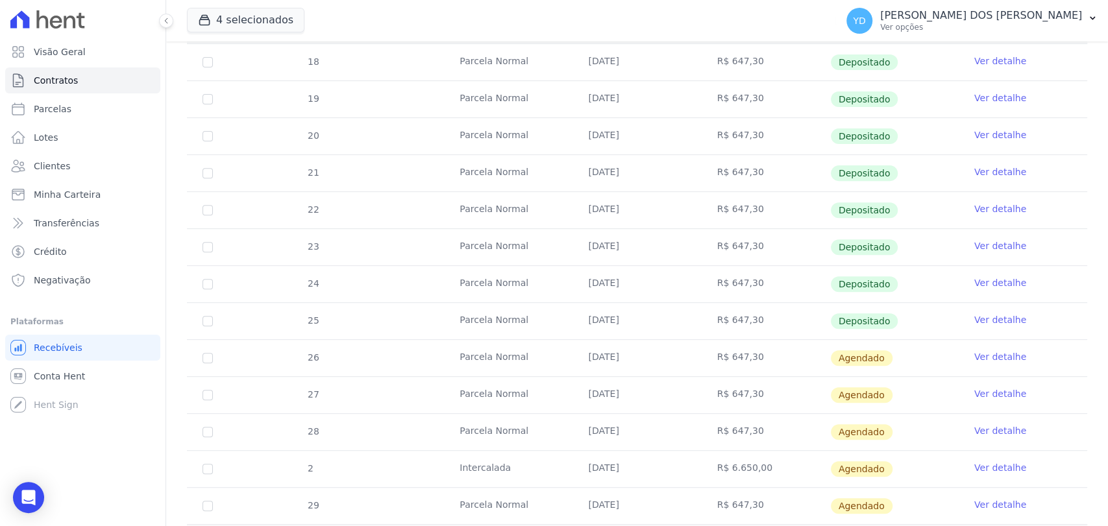
scroll to position [360, 0]
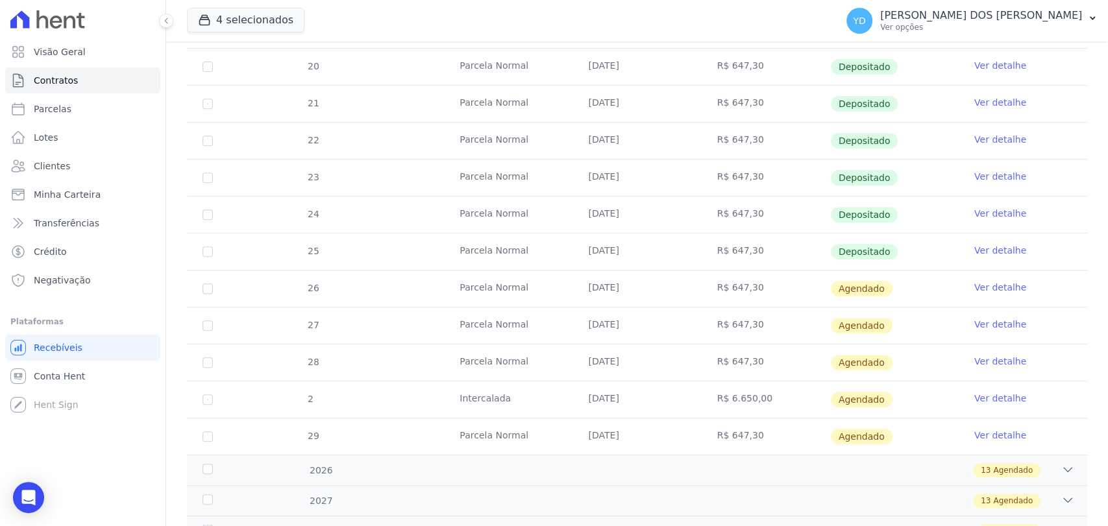
click at [982, 286] on link "Ver detalhe" at bounding box center [1000, 287] width 52 height 13
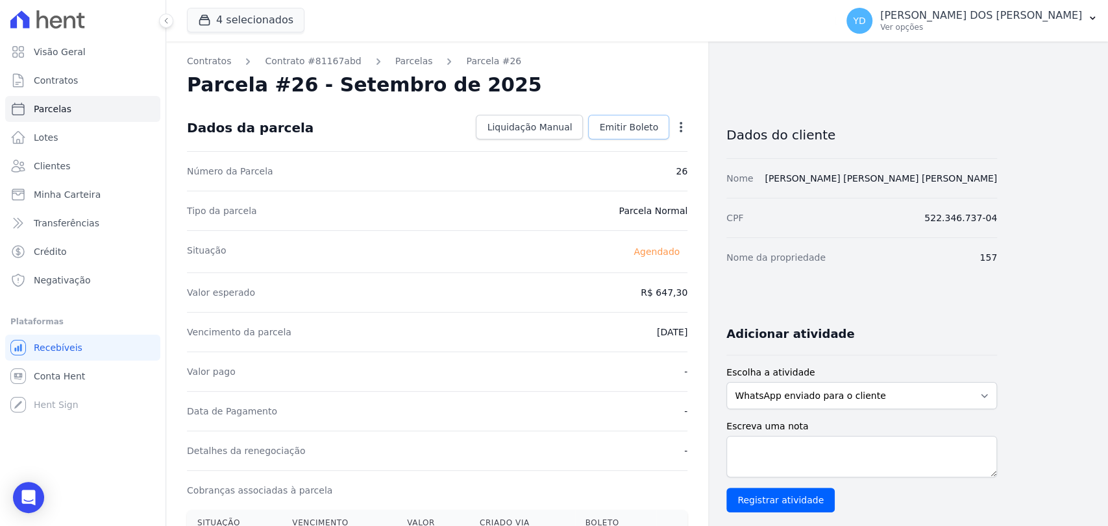
click at [602, 126] on link "Emitir Boleto" at bounding box center [628, 127] width 81 height 25
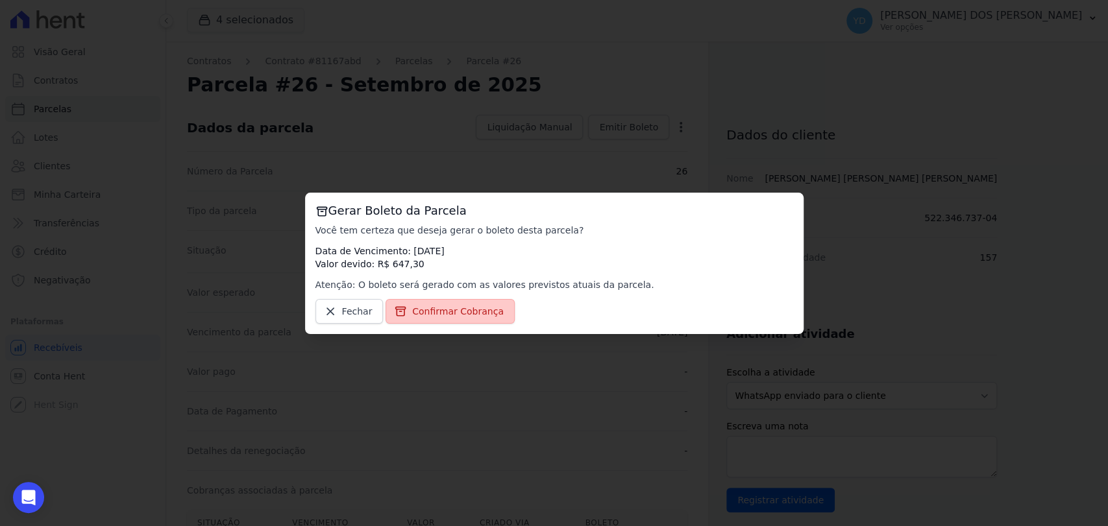
click at [485, 301] on link "Confirmar Cobrança" at bounding box center [450, 311] width 129 height 25
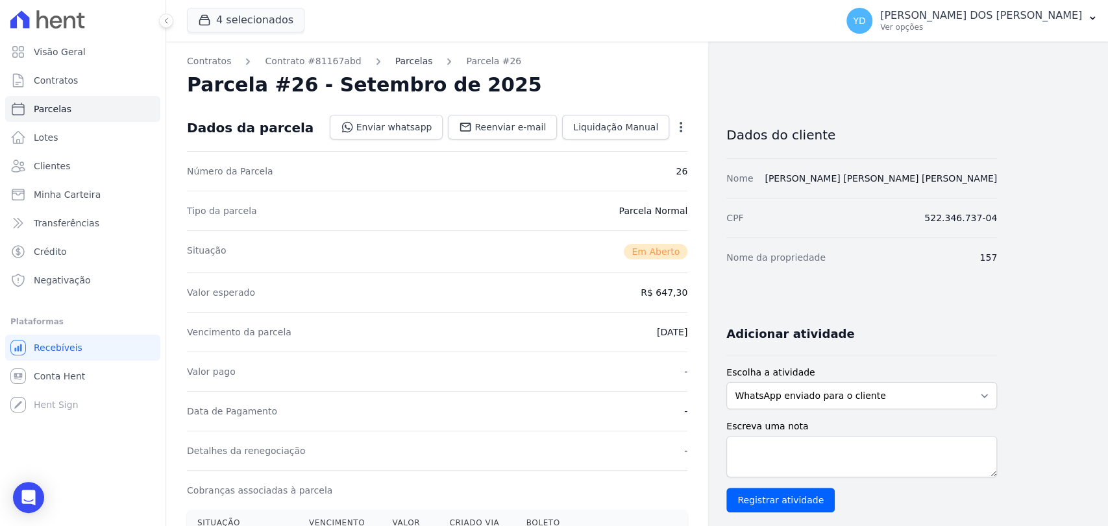
click at [395, 64] on link "Parcelas" at bounding box center [414, 62] width 38 height 14
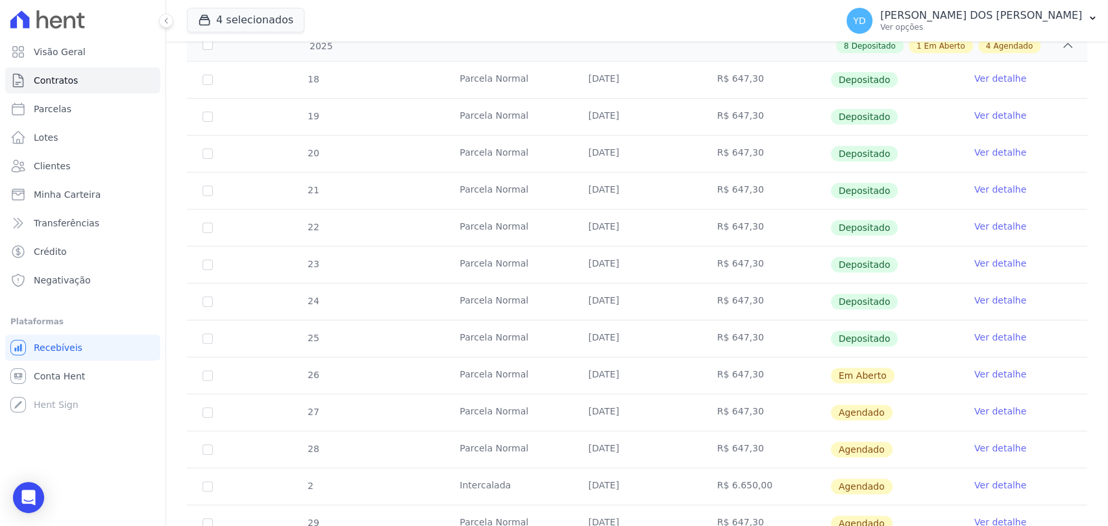
scroll to position [360, 0]
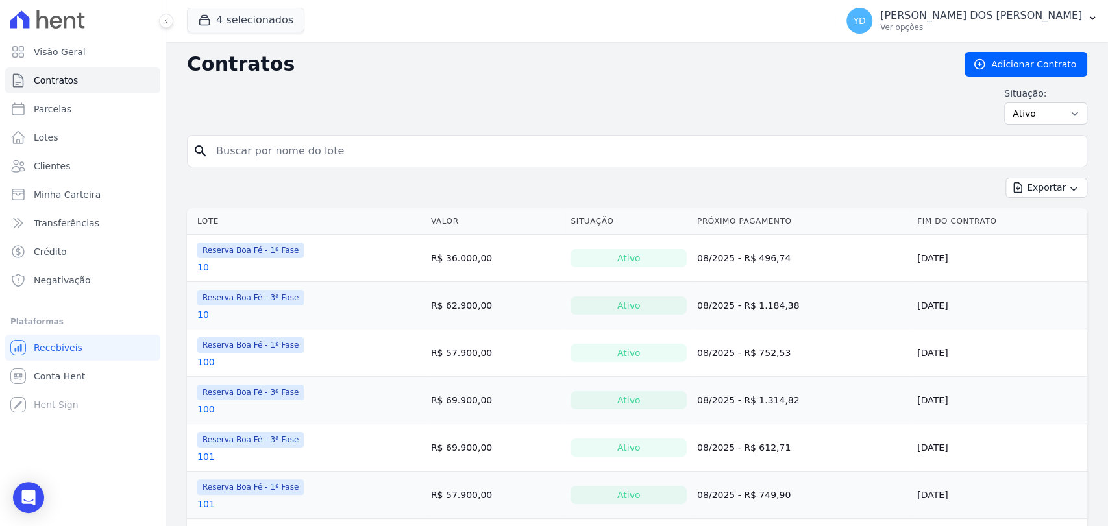
click at [249, 153] on input "search" at bounding box center [644, 151] width 873 height 26
type input "h19"
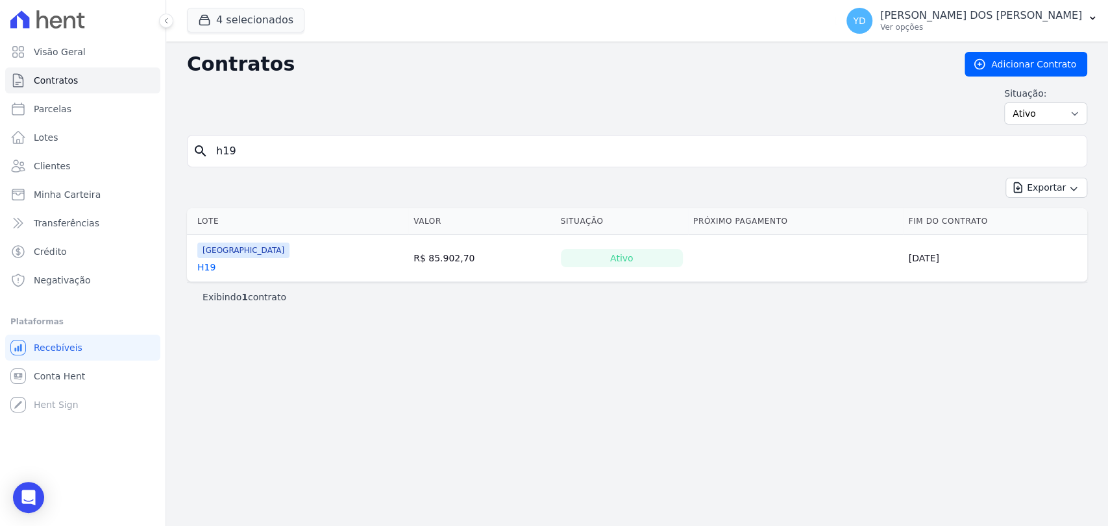
click at [344, 141] on input "h19" at bounding box center [644, 151] width 873 height 26
type input "206"
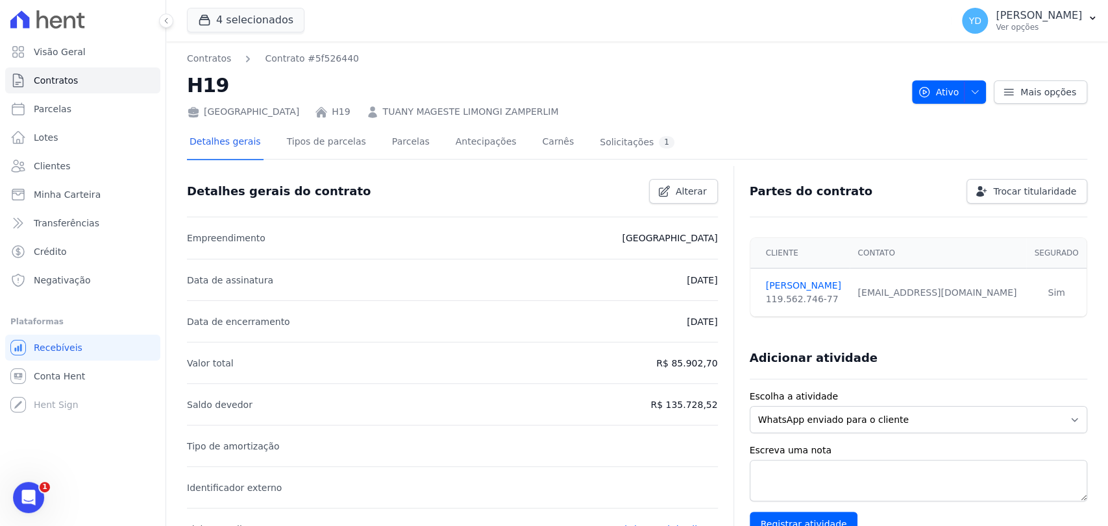
click at [420, 108] on link "TUANY MAGESTE LIMONGI ZAMPERLIM" at bounding box center [471, 112] width 176 height 14
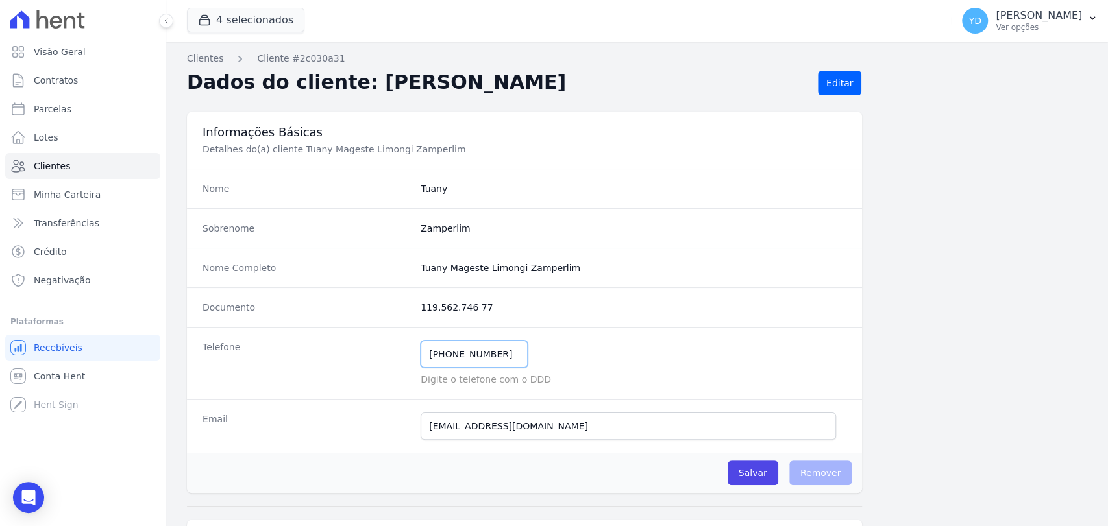
click at [463, 341] on input "[PHONE_NUMBER]" at bounding box center [474, 354] width 107 height 27
click at [465, 341] on input "(32) 99142-2124" at bounding box center [474, 354] width 107 height 27
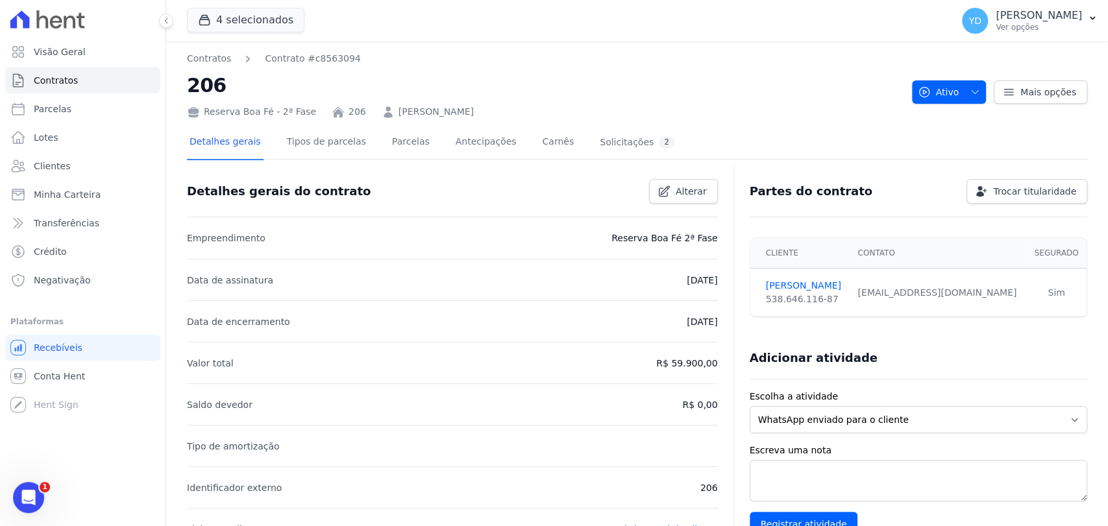
click at [426, 108] on link "[PERSON_NAME]" at bounding box center [436, 112] width 75 height 14
